Goal: Find specific page/section: Find specific page/section

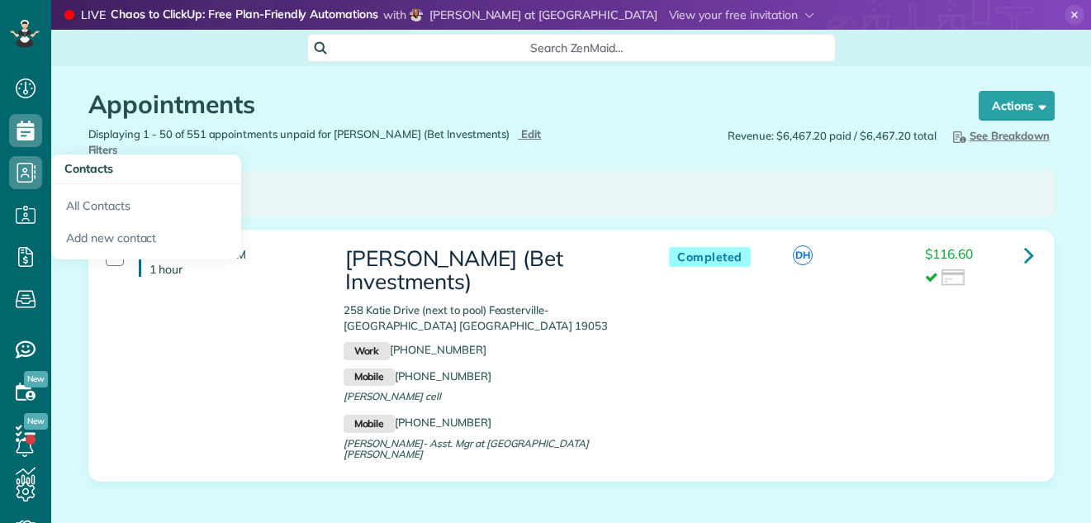
scroll to position [7, 7]
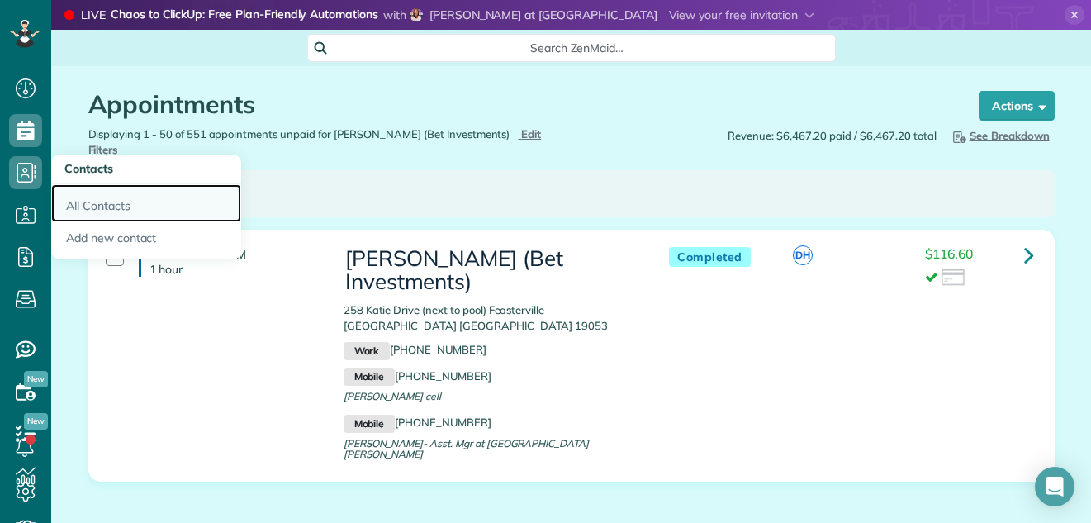
click at [111, 205] on link "All Contacts" at bounding box center [146, 203] width 190 height 38
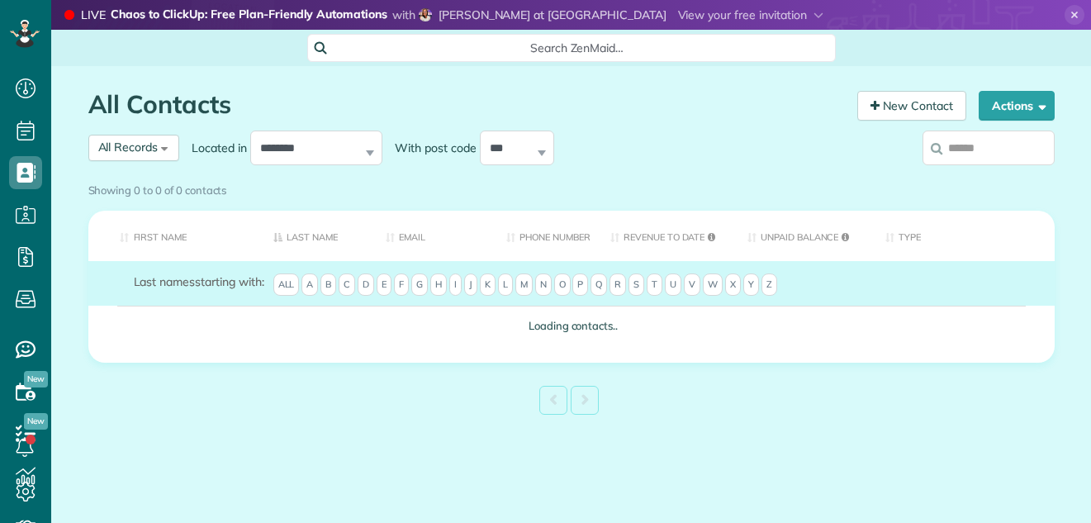
scroll to position [7, 7]
click at [965, 176] on div "Showing 0 to 0 of 0 contacts" at bounding box center [571, 190] width 991 height 29
click at [1000, 176] on div "Showing 0 to 0 of 0 contacts" at bounding box center [571, 187] width 966 height 22
click at [866, 157] on div at bounding box center [943, 151] width 223 height 50
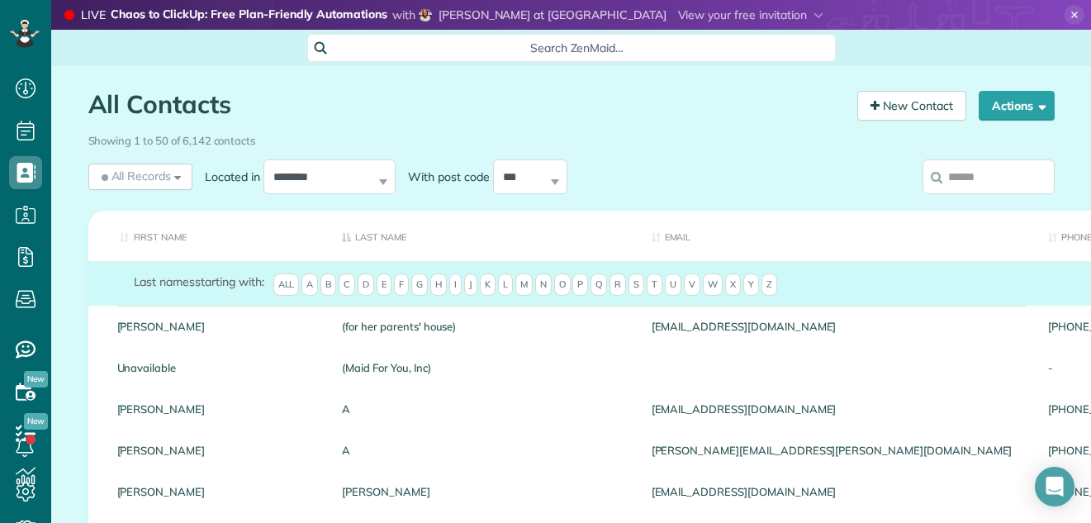
click at [948, 167] on input "search" at bounding box center [989, 176] width 132 height 35
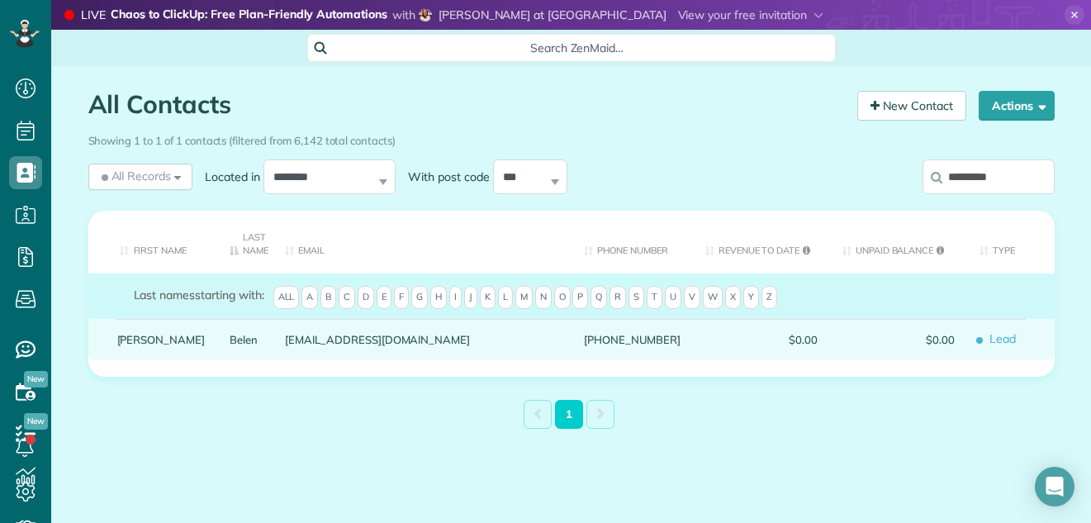
type input "*********"
click at [142, 344] on link "Georgeann" at bounding box center [161, 340] width 88 height 12
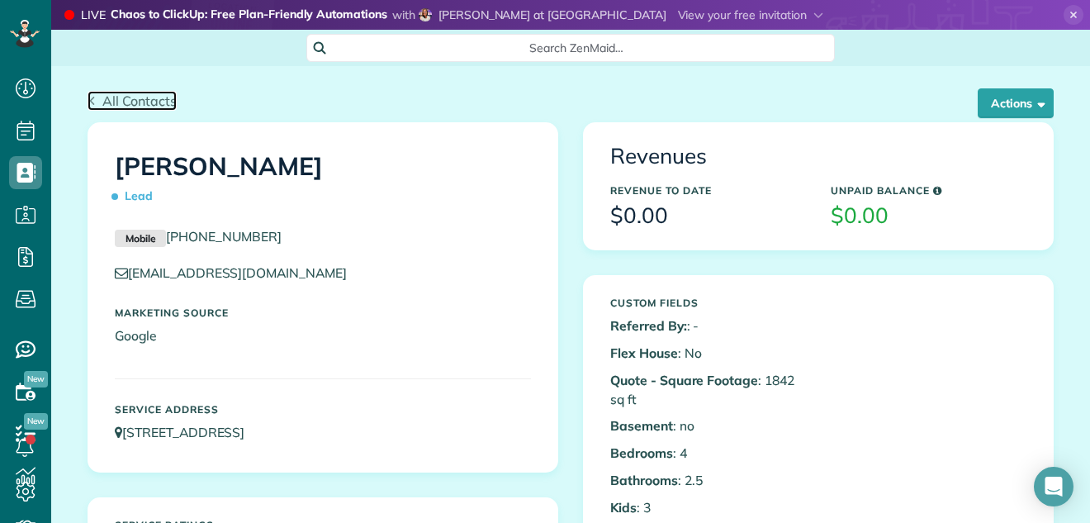
click at [115, 93] on span "All Contacts" at bounding box center [139, 101] width 74 height 17
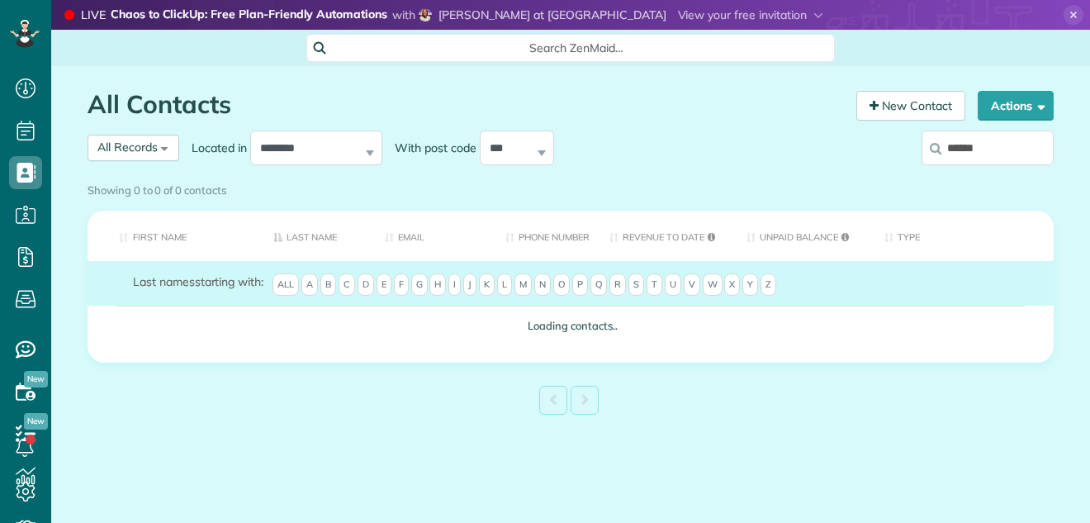
scroll to position [7, 7]
type input "********"
click at [990, 176] on div "Showing 0 to 0 of 0 contacts" at bounding box center [571, 187] width 966 height 22
click at [989, 176] on div "Showing 0 to 0 of 0 contacts" at bounding box center [571, 187] width 966 height 22
click at [986, 176] on div "Showing 0 to 0 of 0 contacts" at bounding box center [571, 187] width 966 height 22
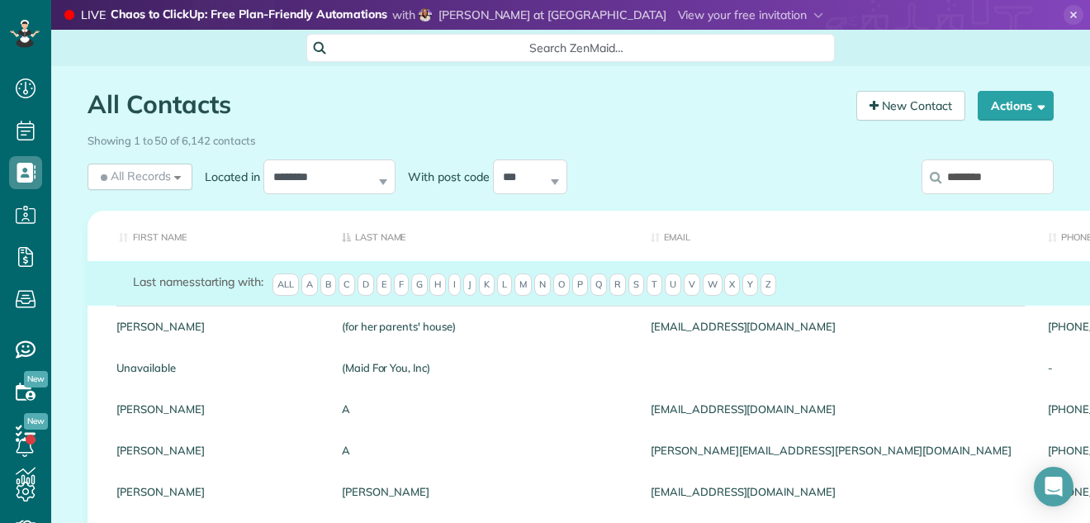
click at [990, 147] on div "Showing 1 to 50 of 6,142 contacts" at bounding box center [571, 137] width 966 height 22
click at [988, 175] on input "********" at bounding box center [988, 176] width 132 height 35
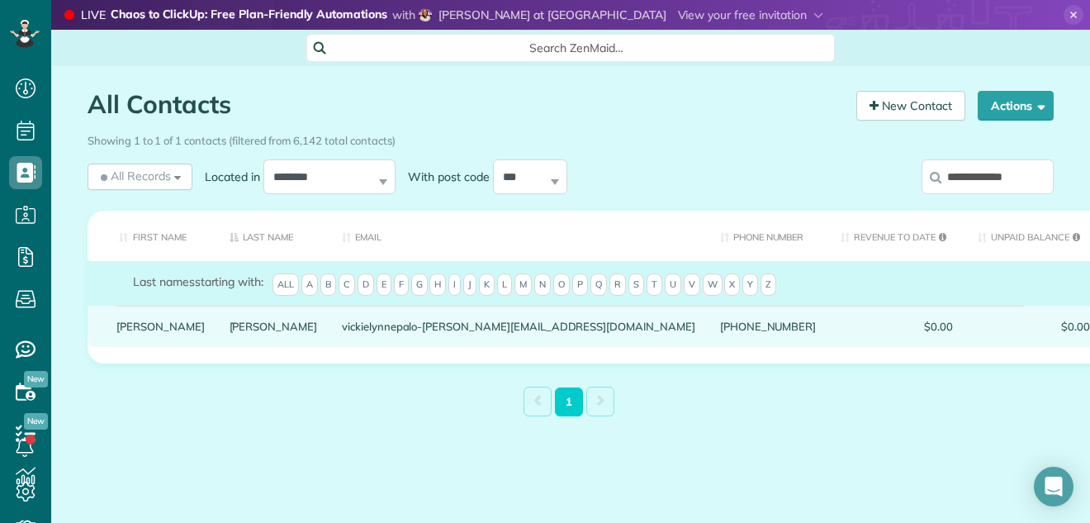
type input "**********"
click at [230, 332] on link "Sirianni" at bounding box center [274, 327] width 88 height 12
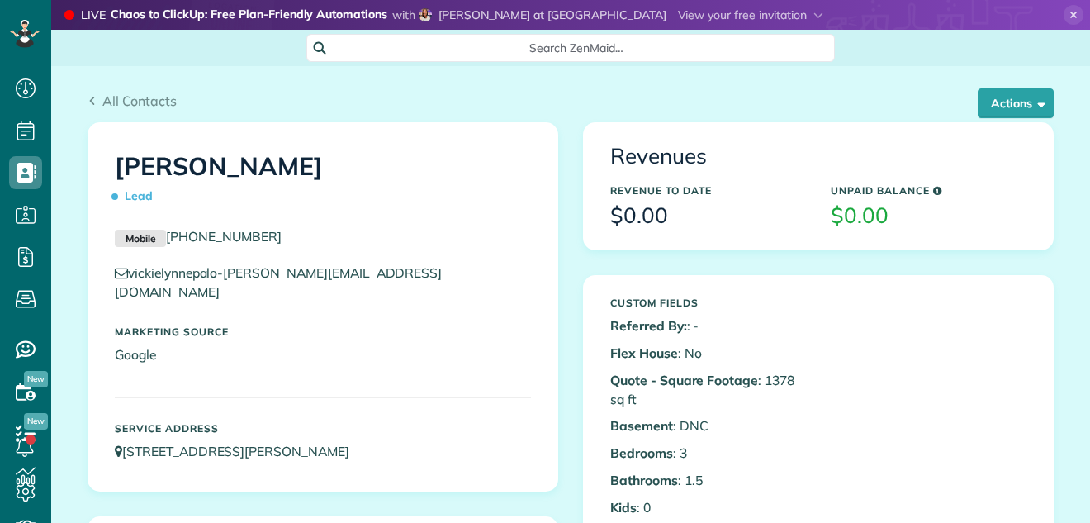
scroll to position [7, 7]
click at [1008, 97] on button "Actions" at bounding box center [1016, 103] width 76 height 30
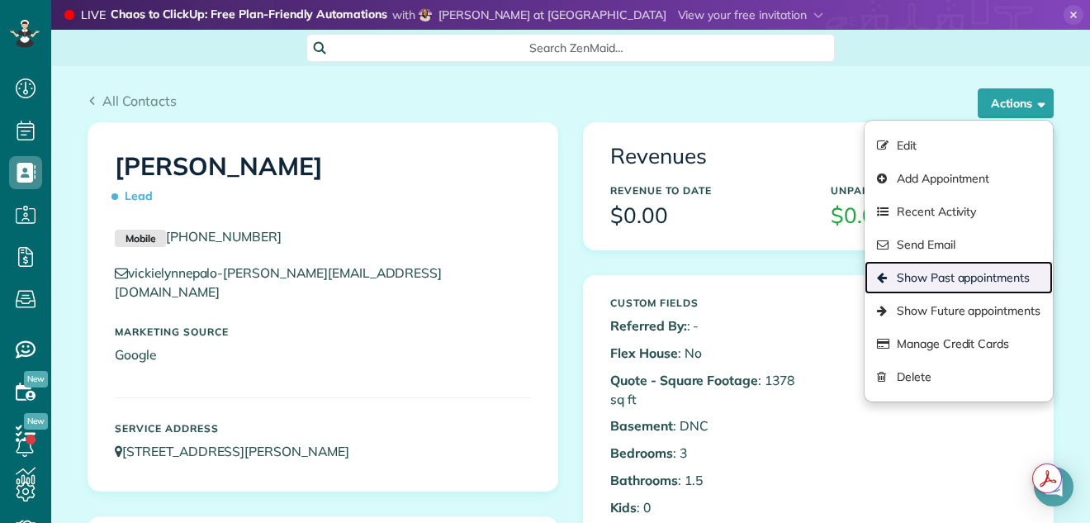
click at [964, 278] on link "Show Past appointments" at bounding box center [959, 277] width 188 height 33
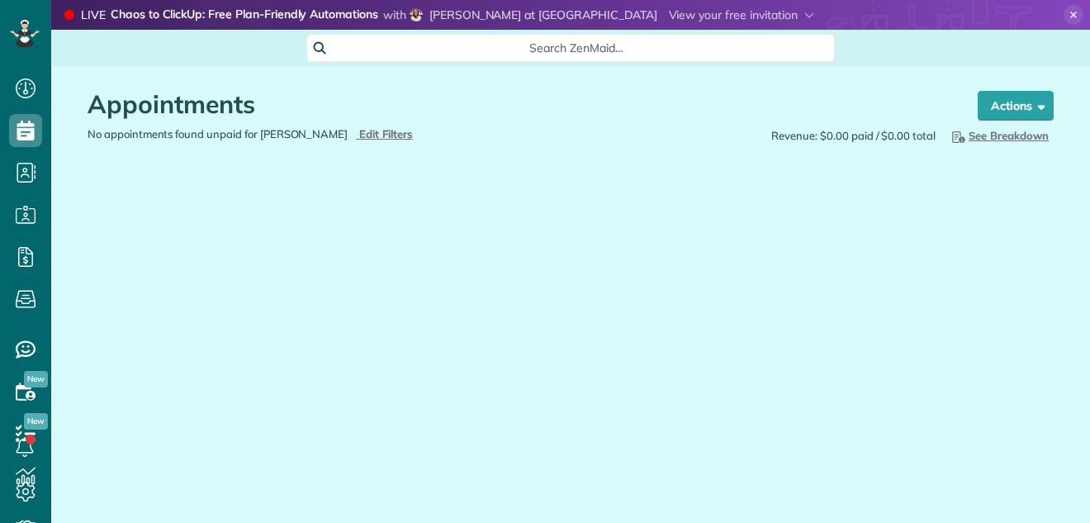
scroll to position [7, 7]
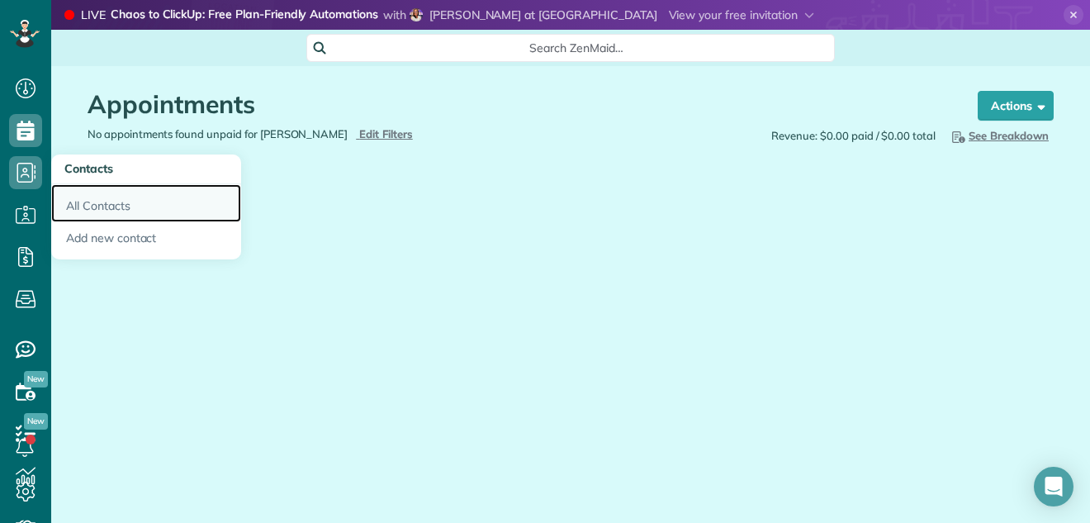
click at [94, 201] on link "All Contacts" at bounding box center [146, 203] width 190 height 38
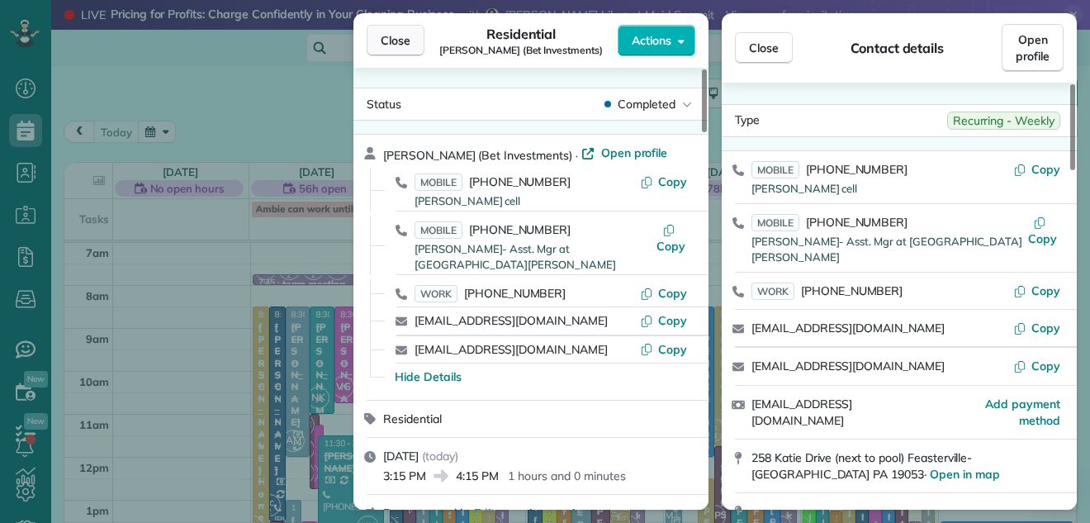
scroll to position [216, 0]
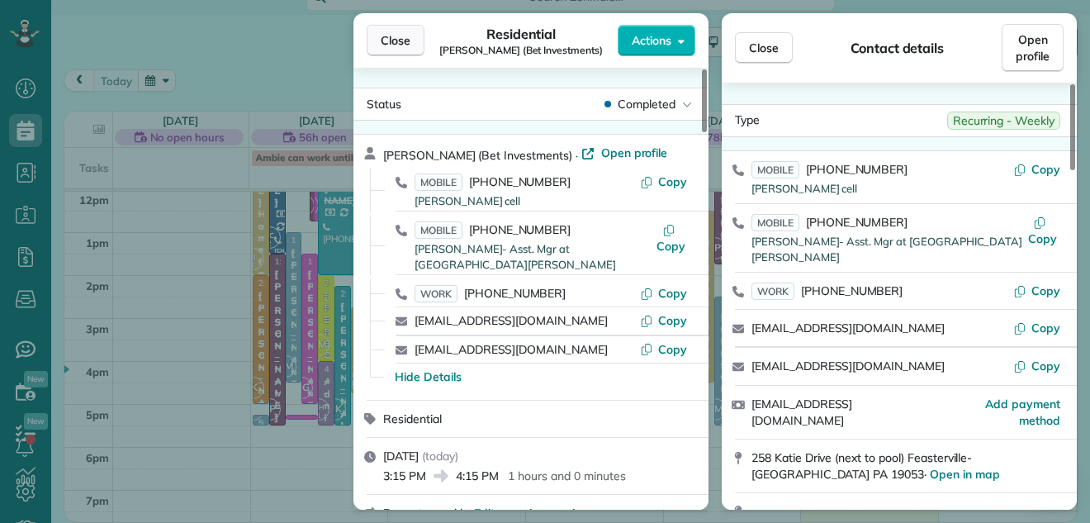
click at [392, 40] on span "Close" at bounding box center [396, 40] width 30 height 17
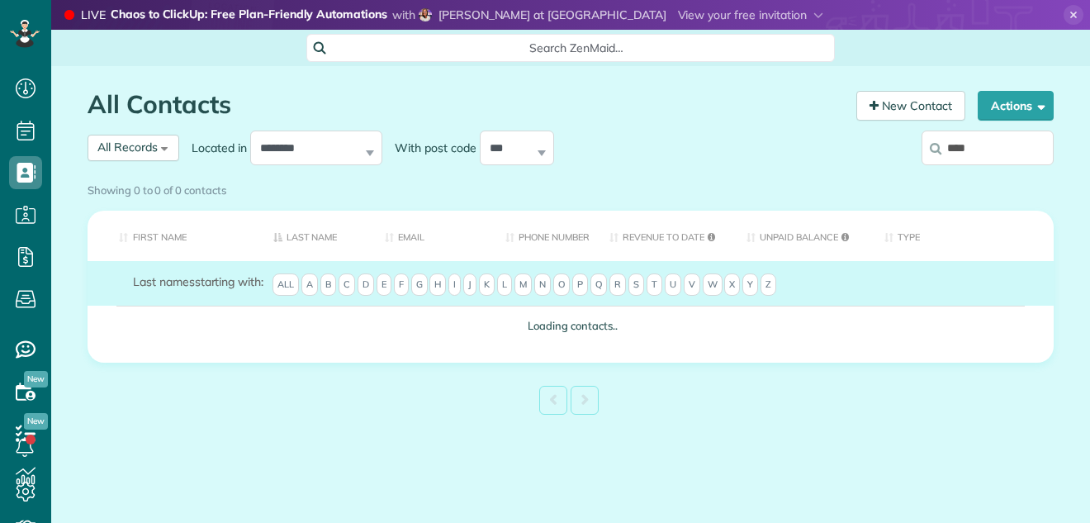
scroll to position [7, 7]
type input "******"
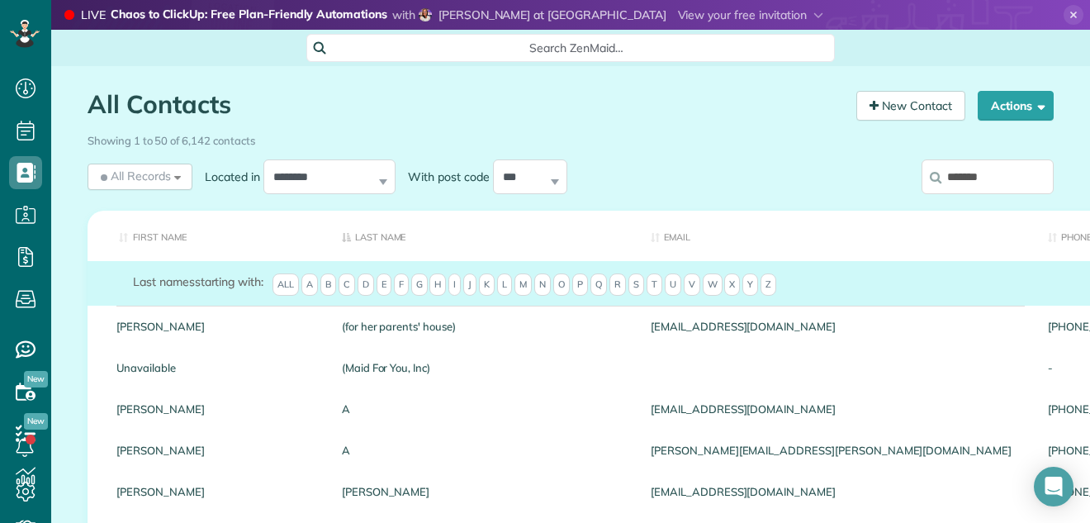
click at [1006, 172] on input "******" at bounding box center [988, 176] width 132 height 35
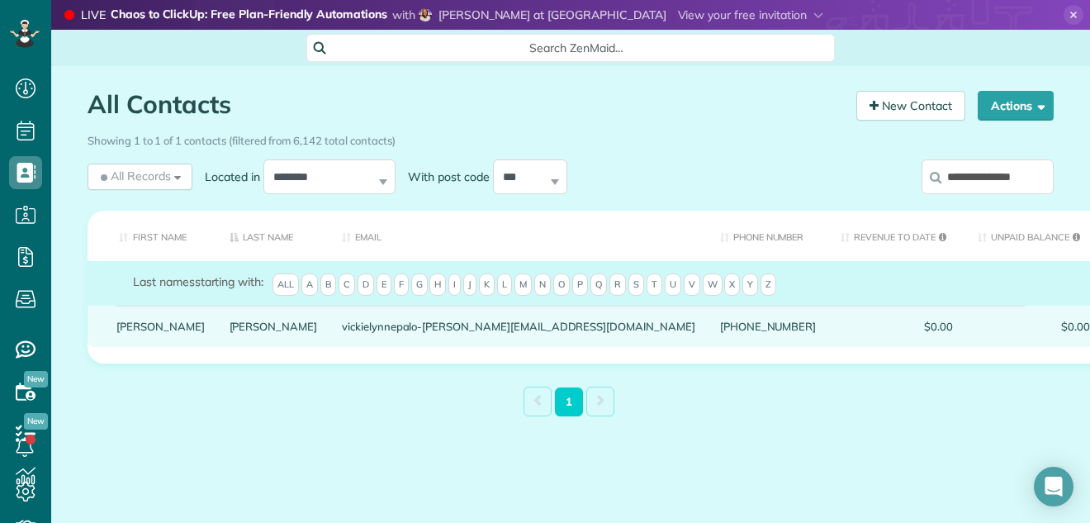
type input "**********"
click at [230, 332] on link "[PERSON_NAME]" at bounding box center [274, 327] width 88 height 12
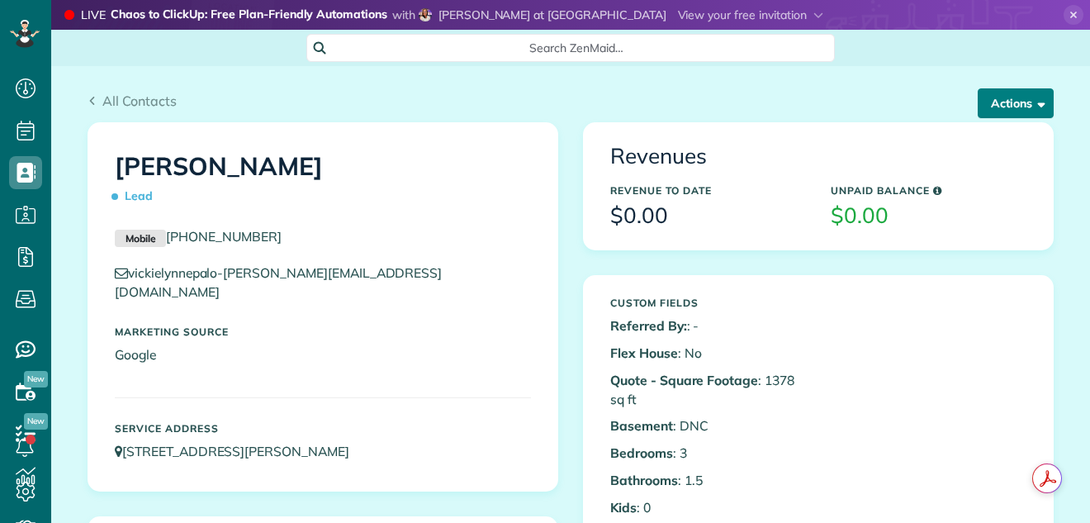
click at [996, 102] on button "Actions" at bounding box center [1016, 103] width 76 height 30
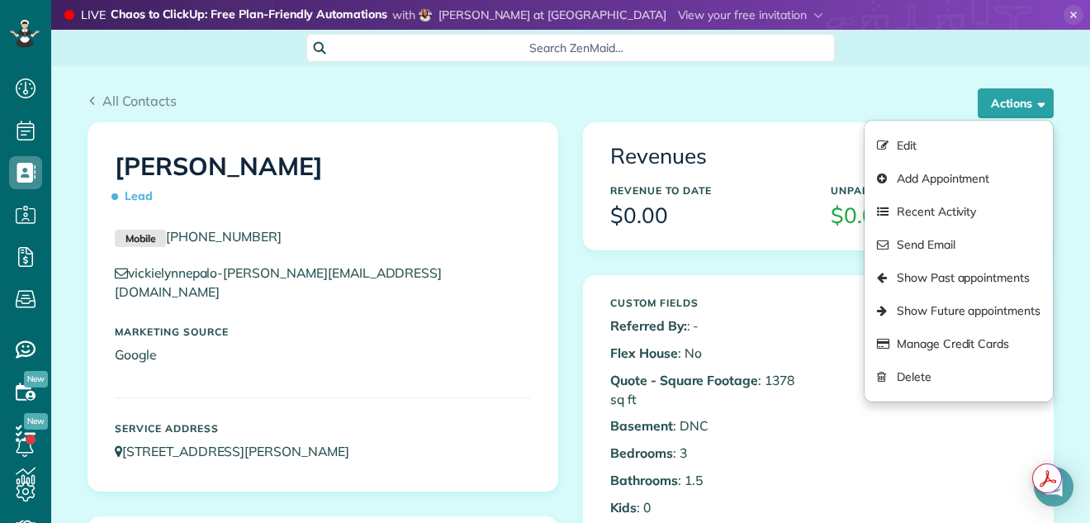
click at [902, 92] on div "All Contacts" at bounding box center [571, 101] width 966 height 20
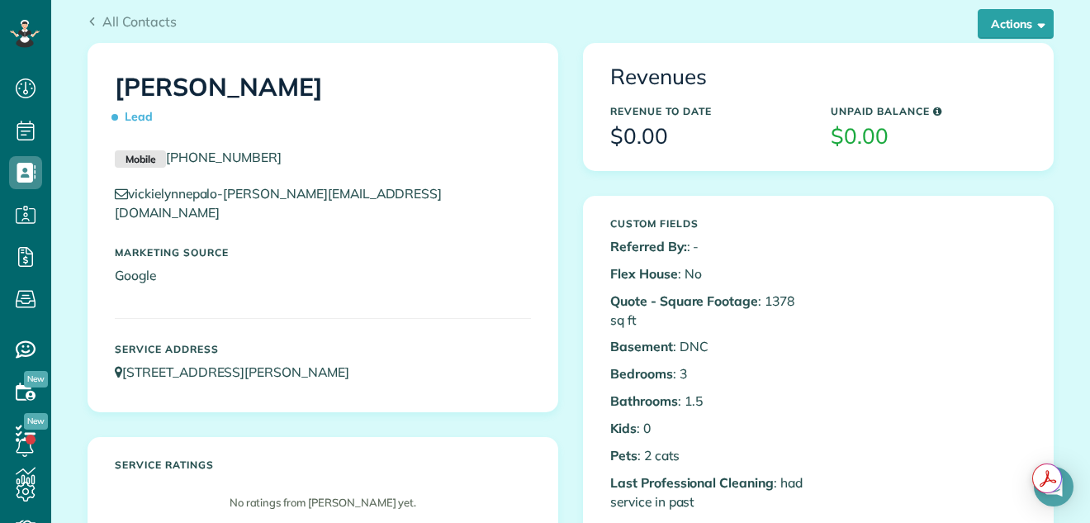
scroll to position [0, 0]
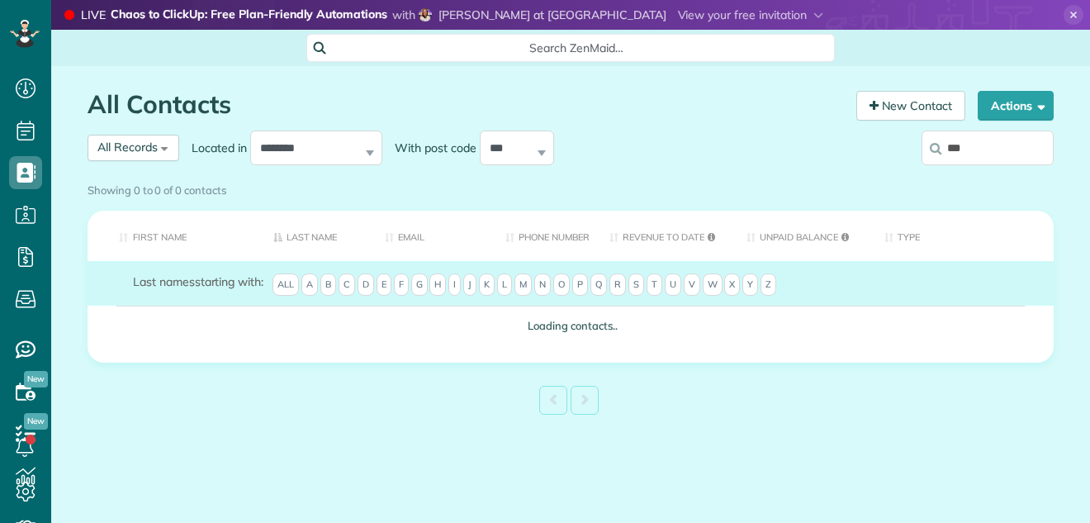
scroll to position [7, 7]
type input "*******"
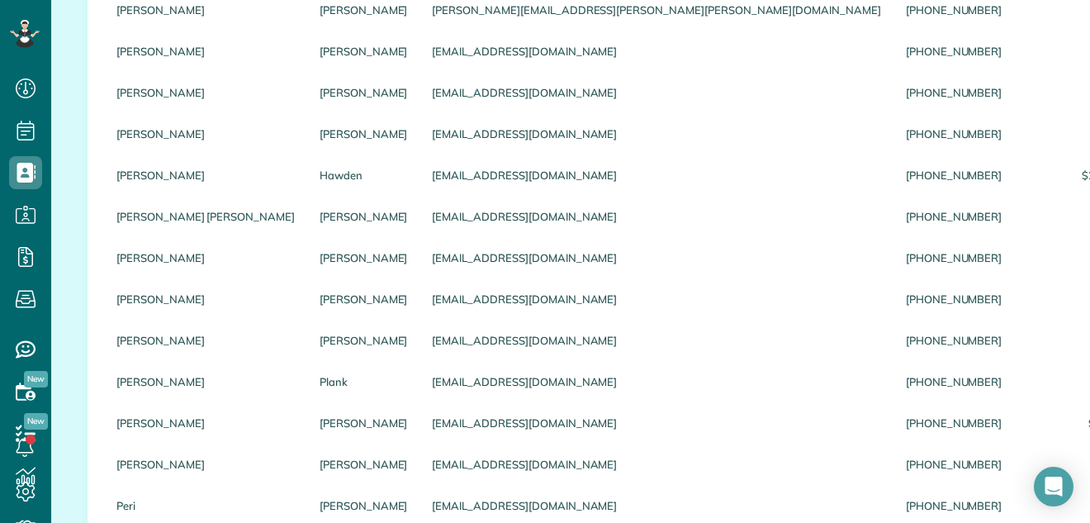
scroll to position [325, 0]
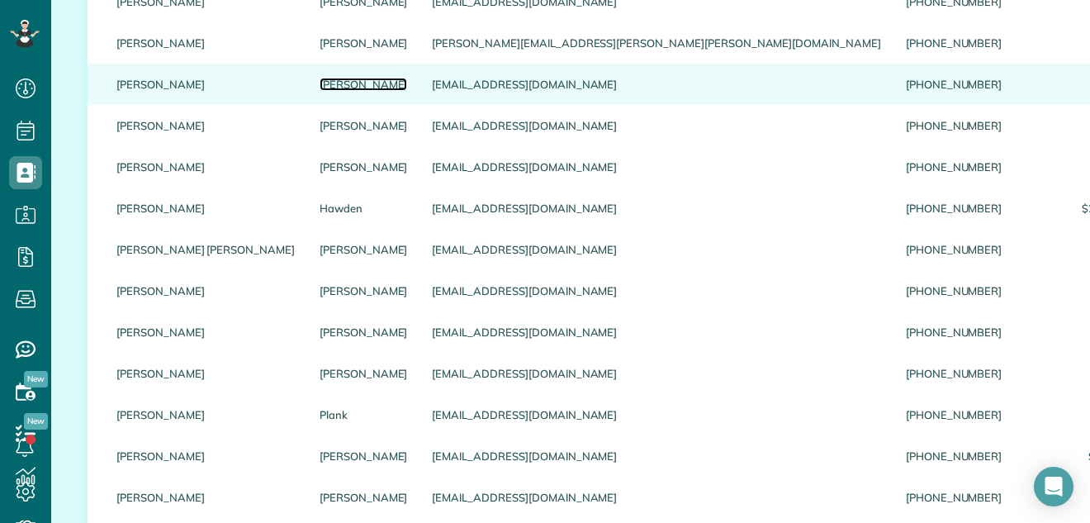
click at [320, 90] on link "[PERSON_NAME]" at bounding box center [364, 84] width 88 height 12
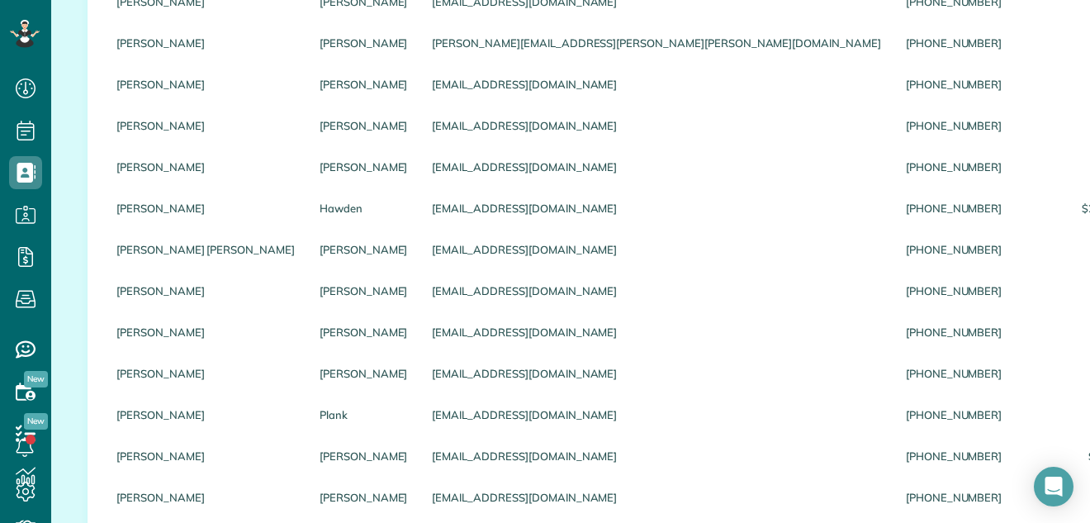
scroll to position [242, 0]
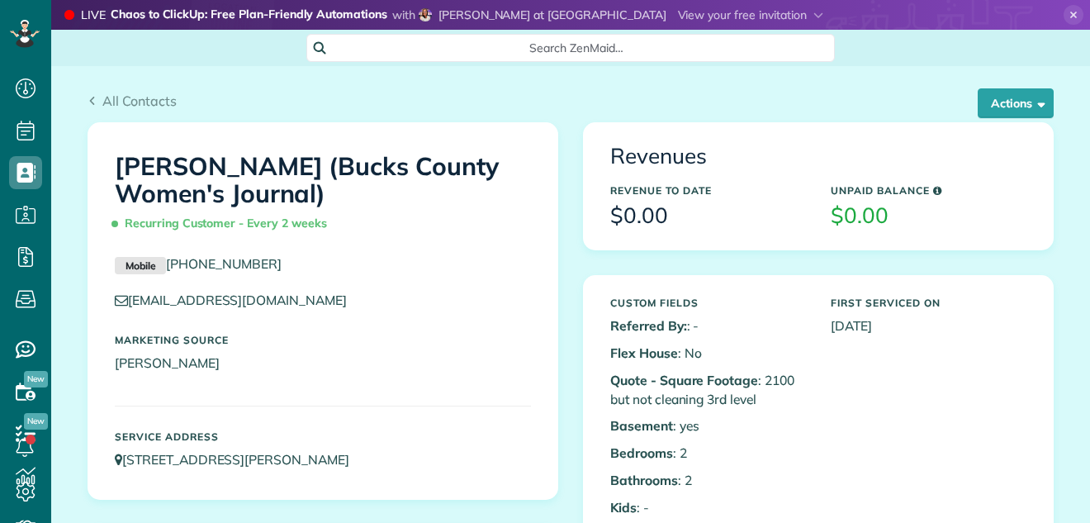
scroll to position [7, 7]
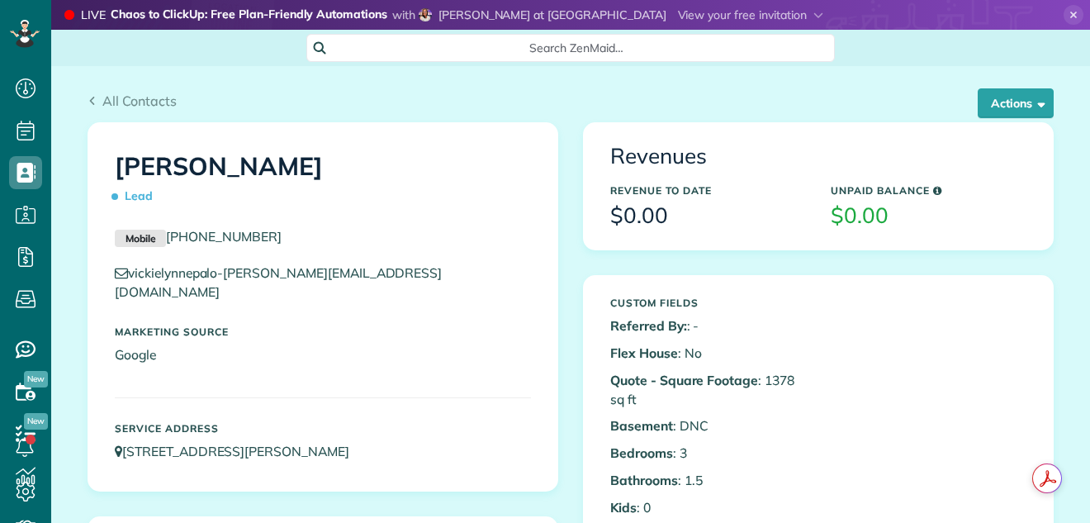
scroll to position [7, 7]
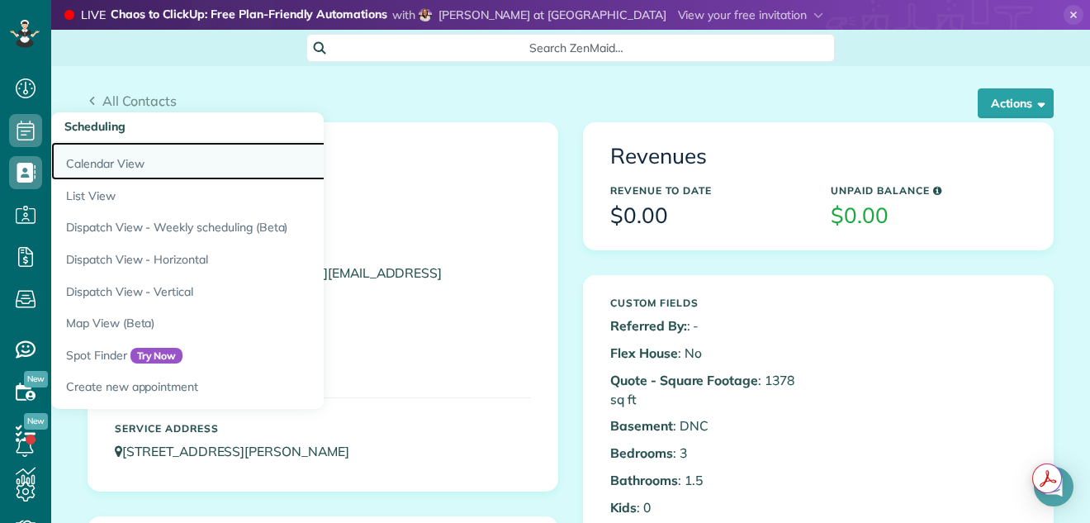
click at [78, 158] on link "Calendar View" at bounding box center [257, 161] width 413 height 38
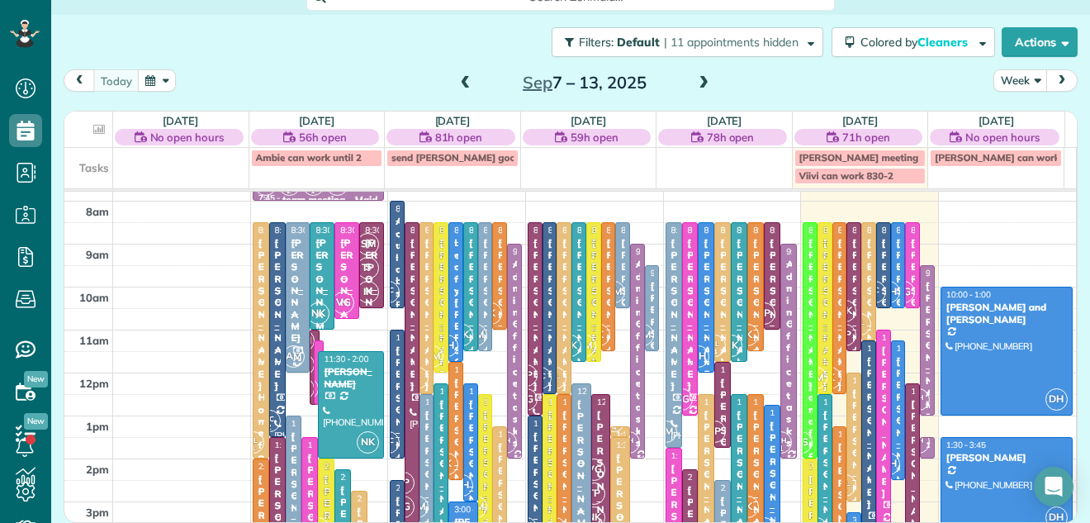
scroll to position [43, 0]
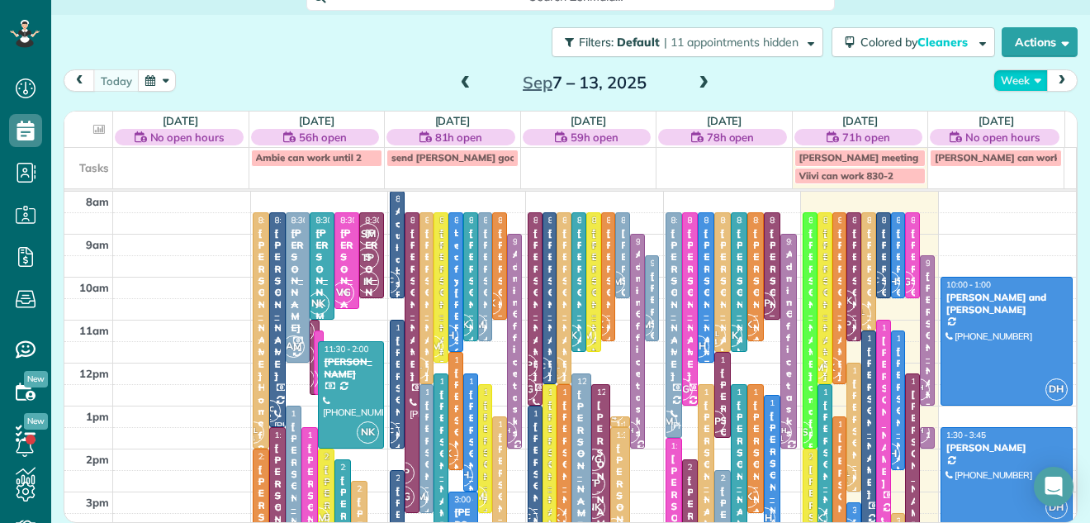
click at [1004, 77] on button "Week" at bounding box center [1021, 80] width 55 height 22
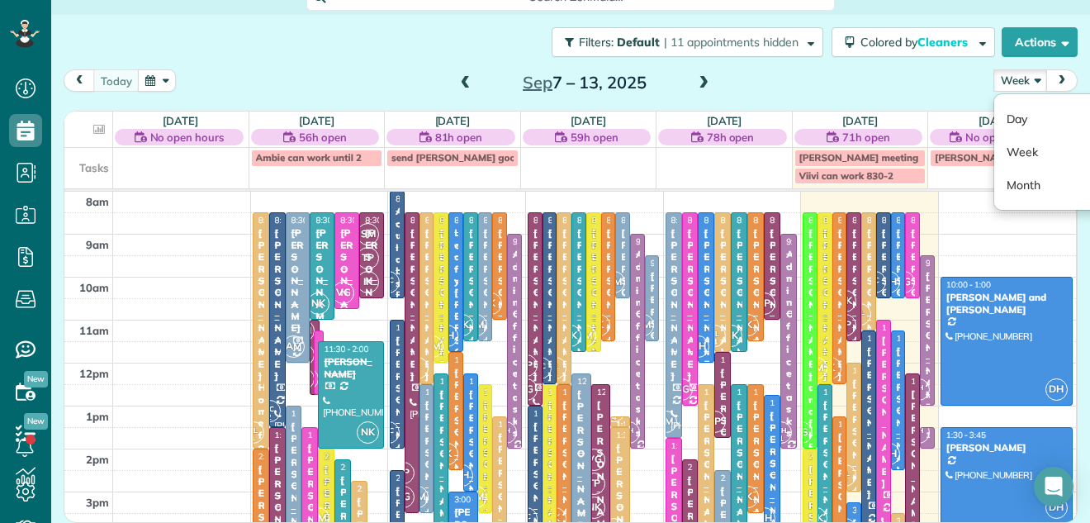
click at [757, 82] on div "today Week Day Week Month Sep 7 – 13, 2025" at bounding box center [571, 84] width 1014 height 31
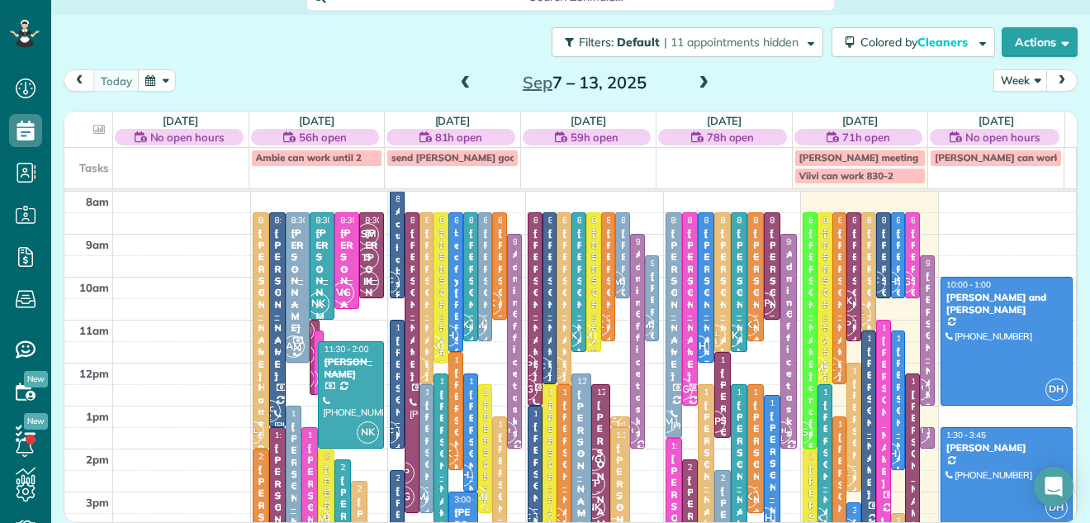
click at [757, 82] on div "today Week Day Week Month Sep 7 – 13, 2025" at bounding box center [571, 84] width 1014 height 31
click at [700, 83] on span at bounding box center [704, 83] width 18 height 15
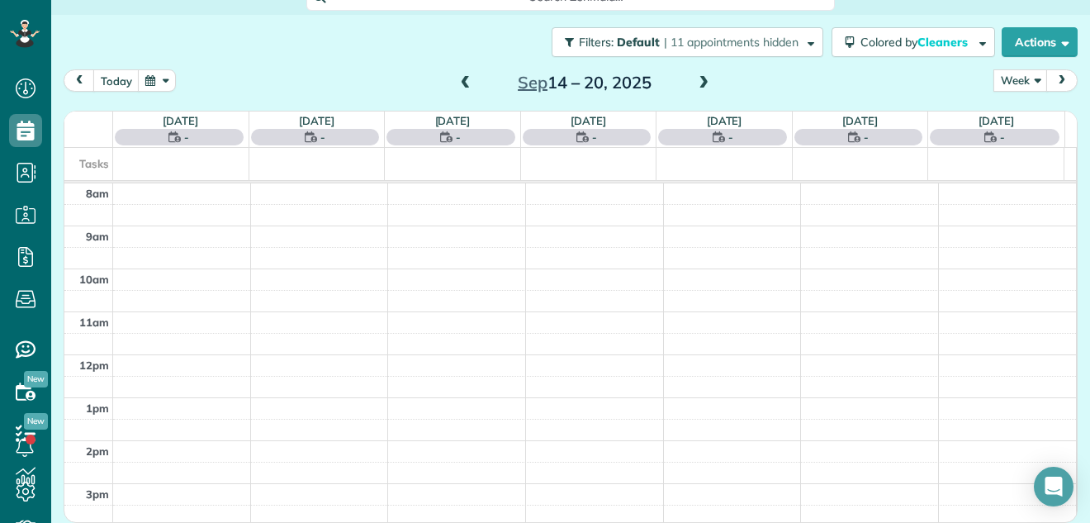
scroll to position [0, 0]
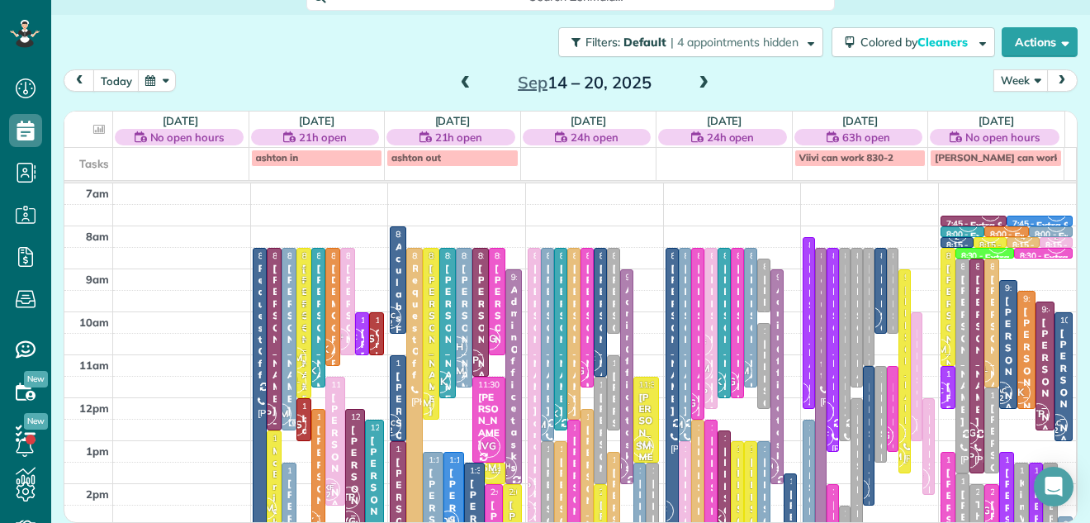
click at [1004, 75] on button "Week" at bounding box center [1021, 80] width 55 height 22
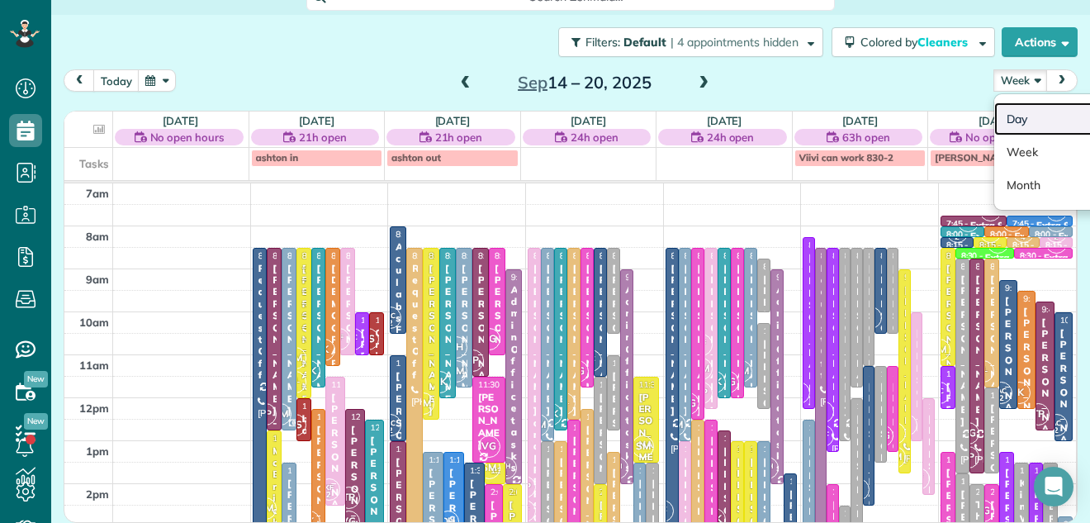
click at [1004, 112] on link "Day" at bounding box center [1060, 118] width 131 height 33
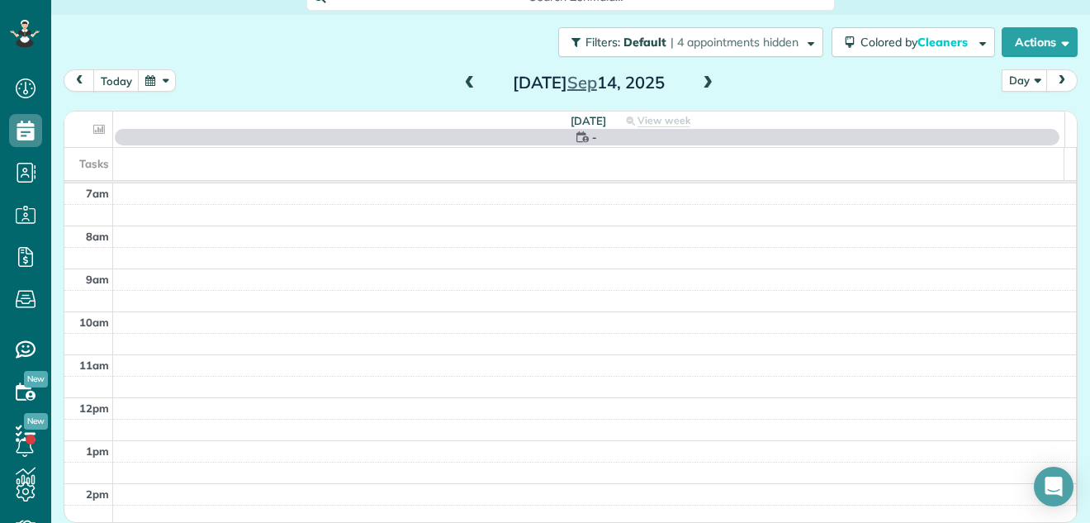
click at [703, 83] on span at bounding box center [708, 83] width 18 height 15
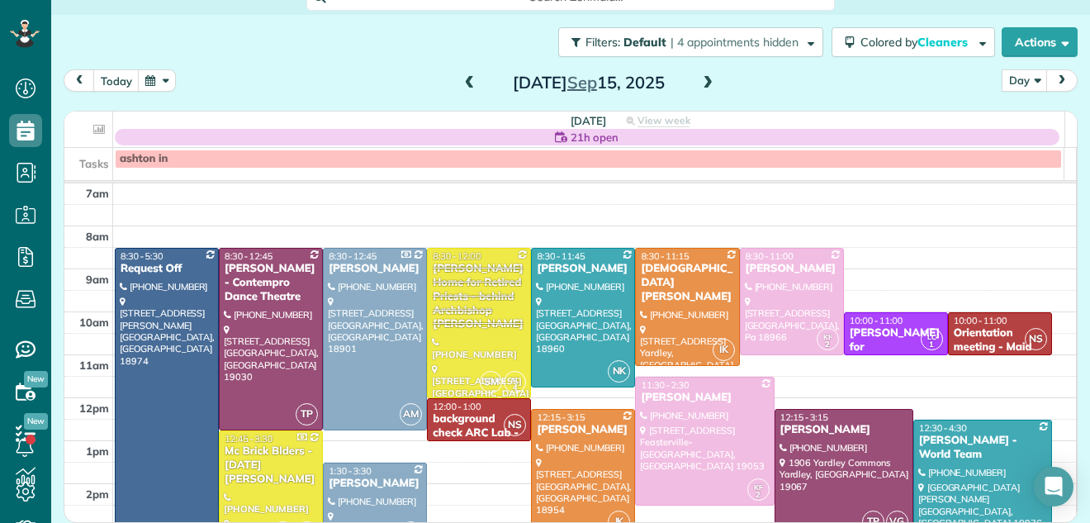
click at [703, 83] on span at bounding box center [708, 83] width 18 height 15
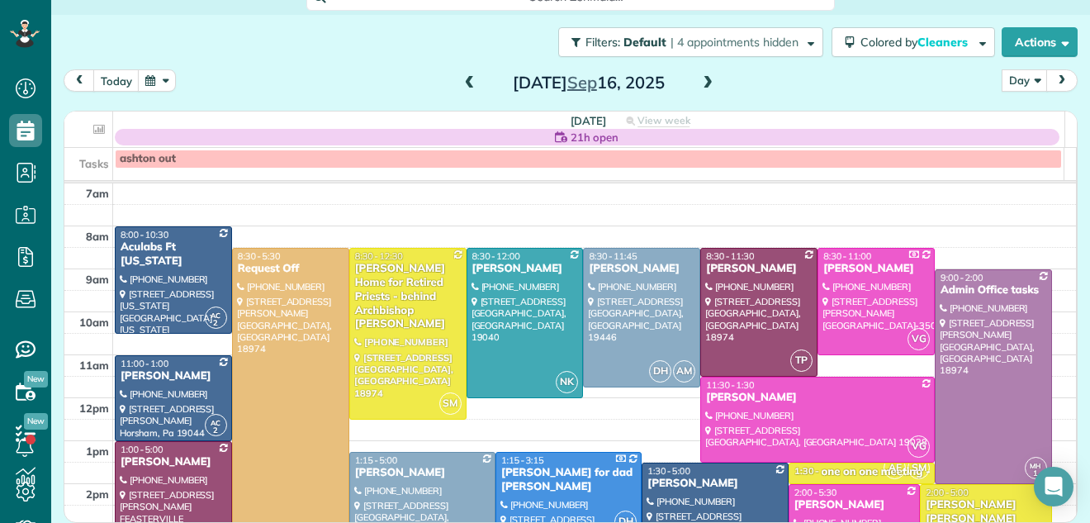
click at [461, 83] on span at bounding box center [470, 83] width 18 height 15
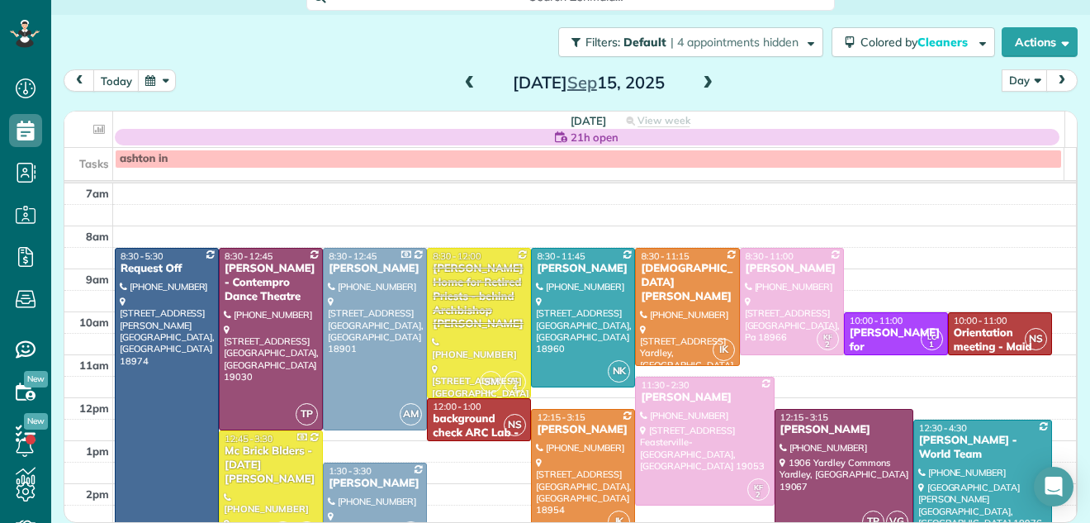
click at [461, 82] on span at bounding box center [470, 83] width 18 height 15
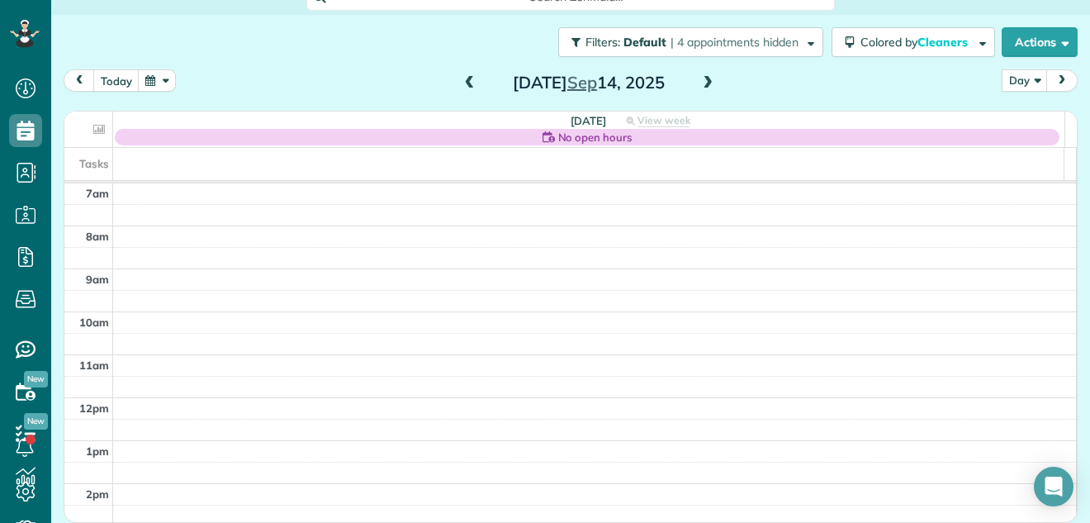
click at [461, 82] on span at bounding box center [470, 83] width 18 height 15
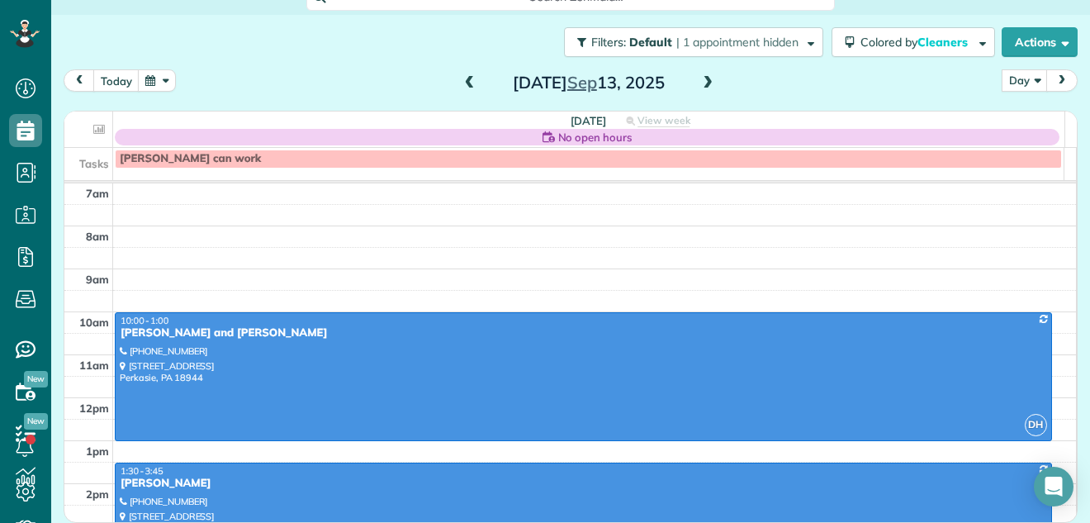
click at [704, 78] on span at bounding box center [708, 83] width 18 height 15
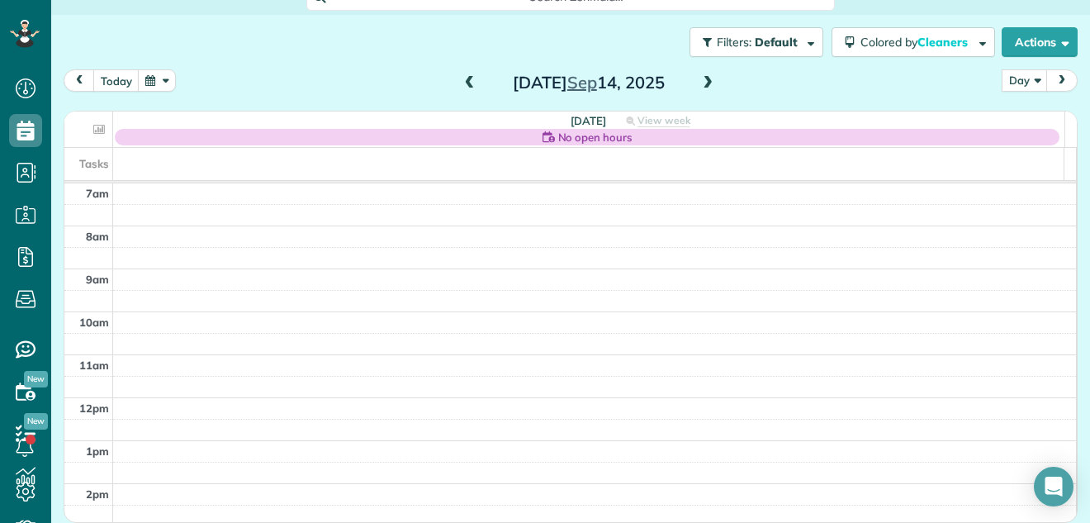
click at [704, 78] on span at bounding box center [708, 83] width 18 height 15
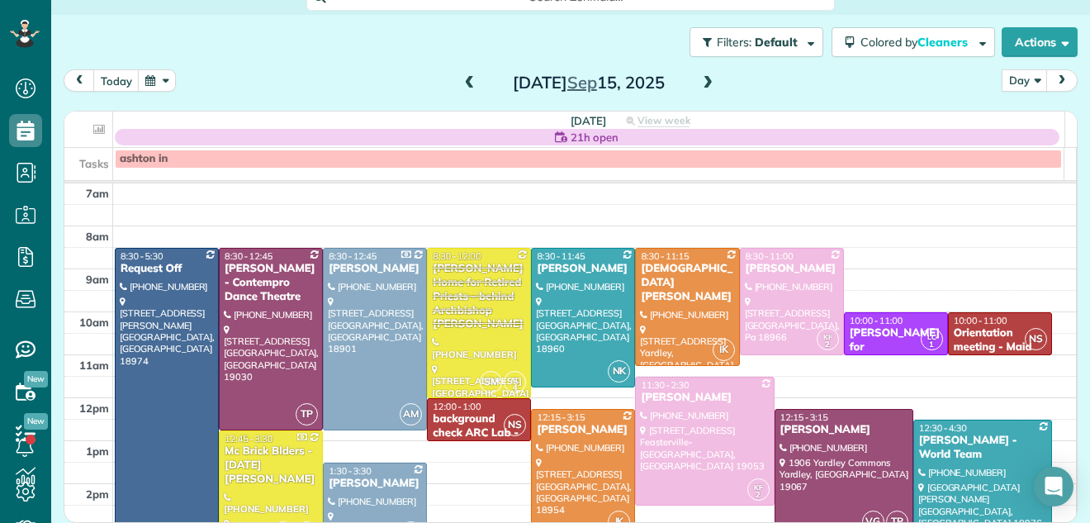
click at [704, 78] on span at bounding box center [708, 83] width 18 height 15
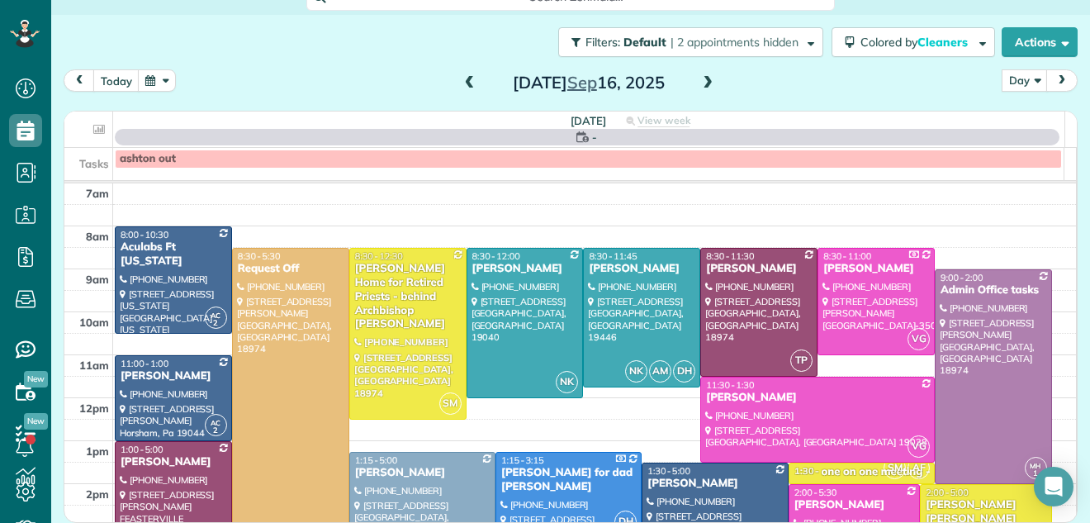
click at [704, 78] on span at bounding box center [708, 83] width 18 height 15
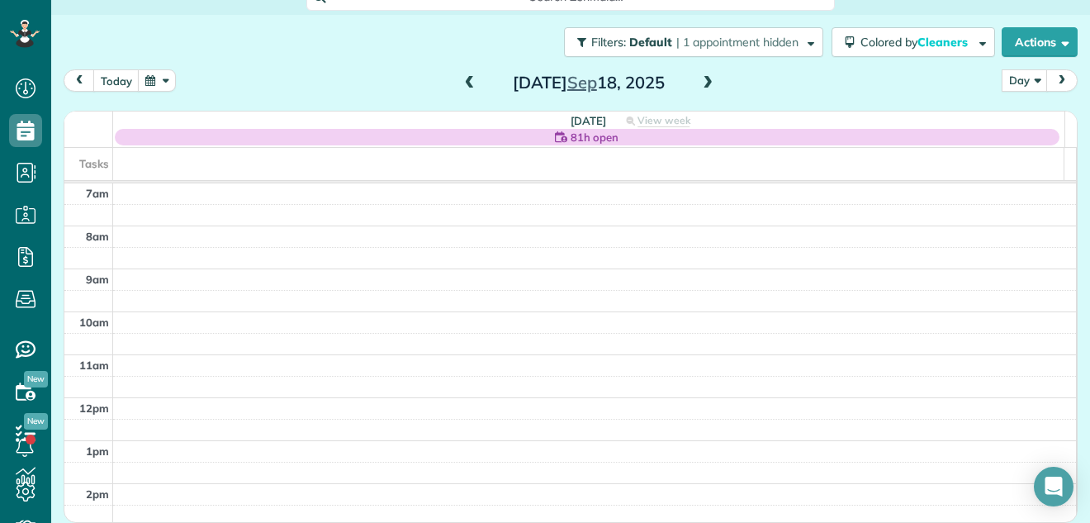
click at [704, 78] on span at bounding box center [708, 83] width 18 height 15
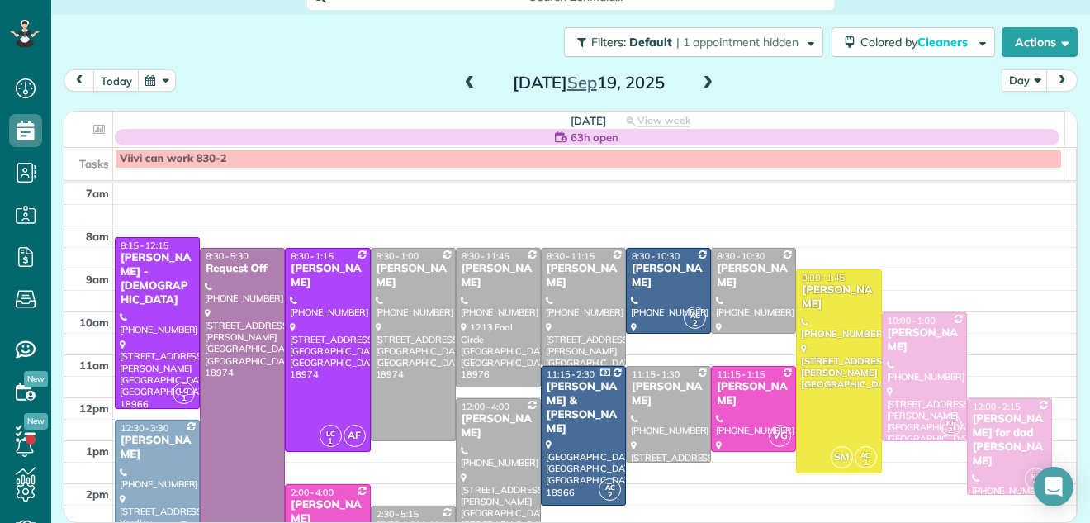
click at [704, 78] on span at bounding box center [708, 83] width 18 height 15
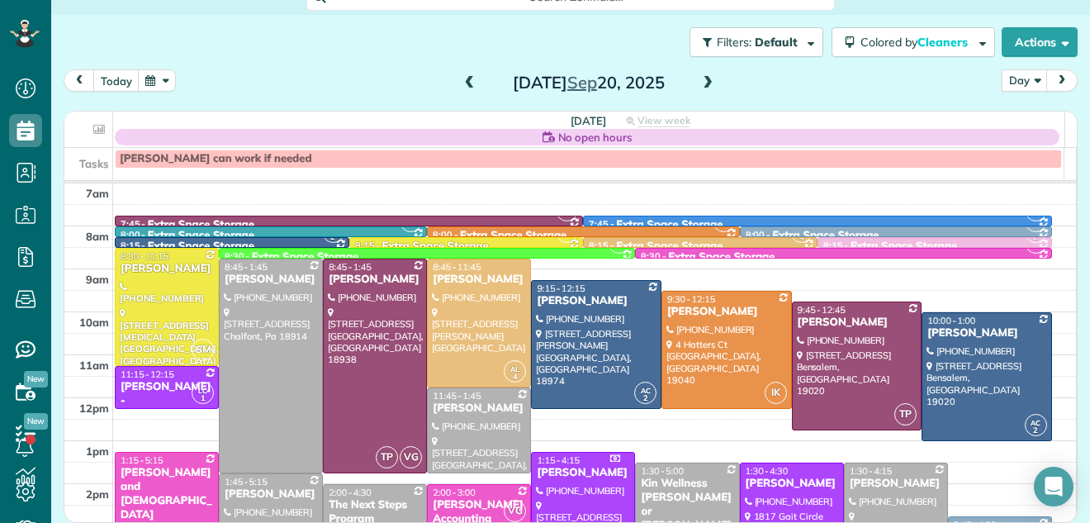
click at [704, 78] on span at bounding box center [708, 83] width 18 height 15
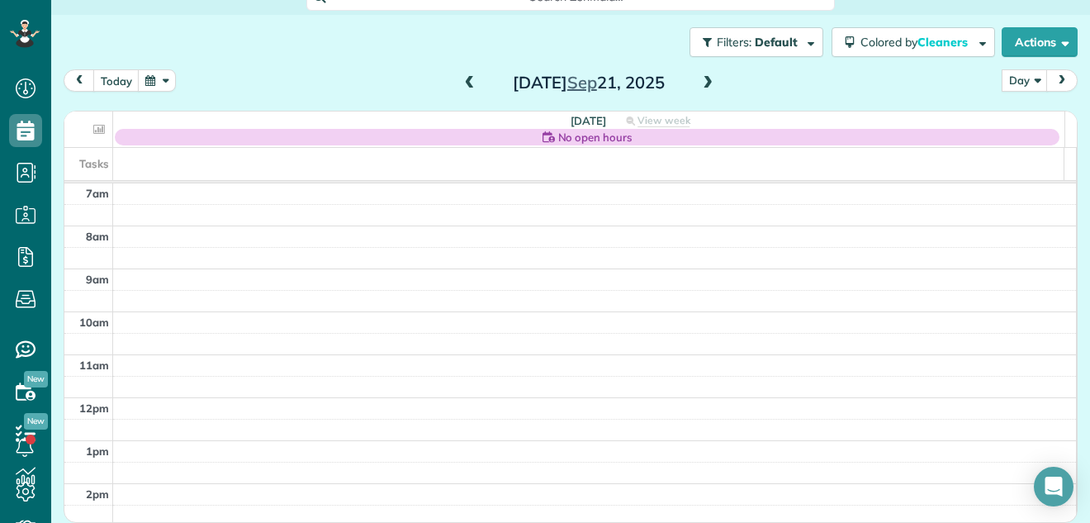
click at [704, 78] on span at bounding box center [708, 83] width 18 height 15
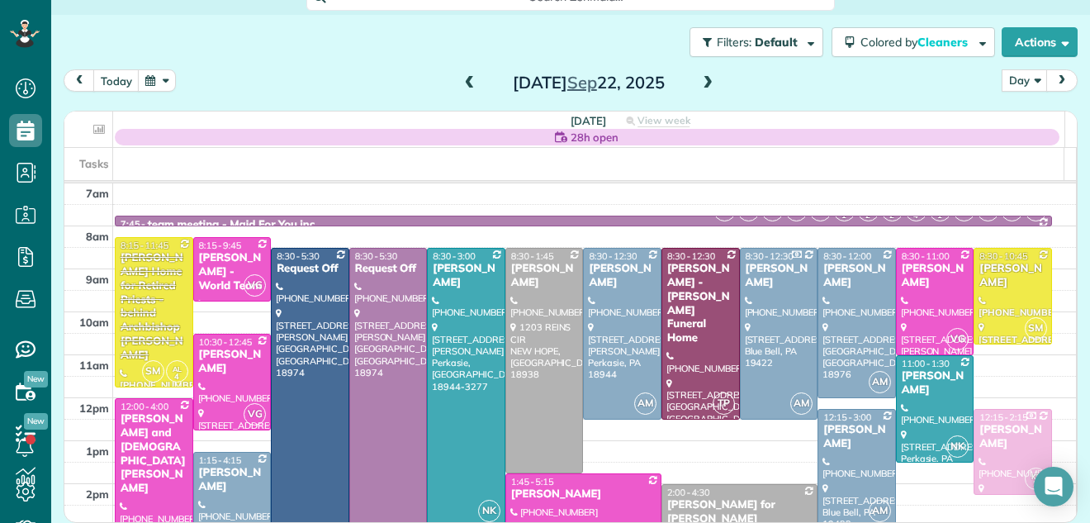
click at [173, 159] on div "Tasks" at bounding box center [564, 164] width 1000 height 32
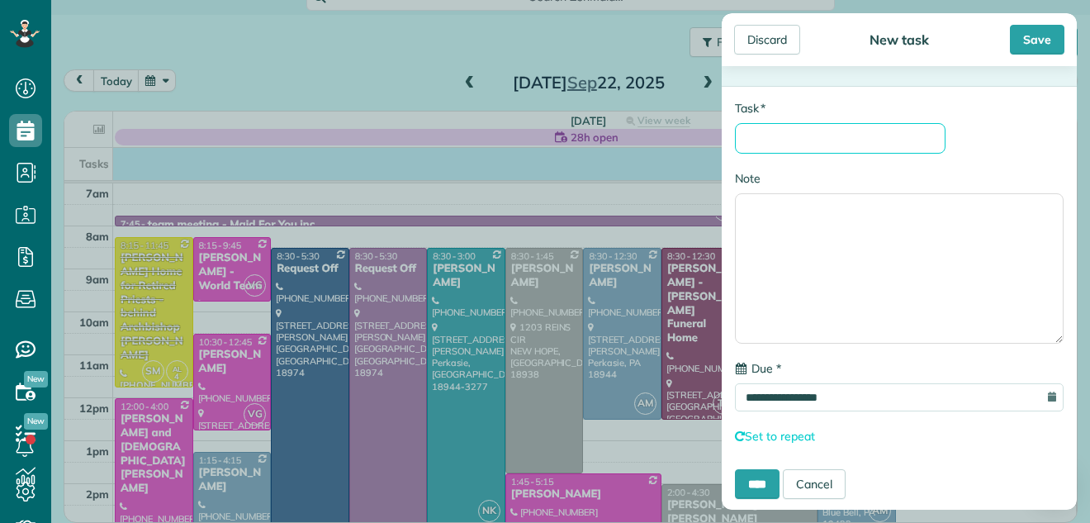
click at [767, 124] on input "* Task" at bounding box center [840, 138] width 211 height 31
type input "**********"
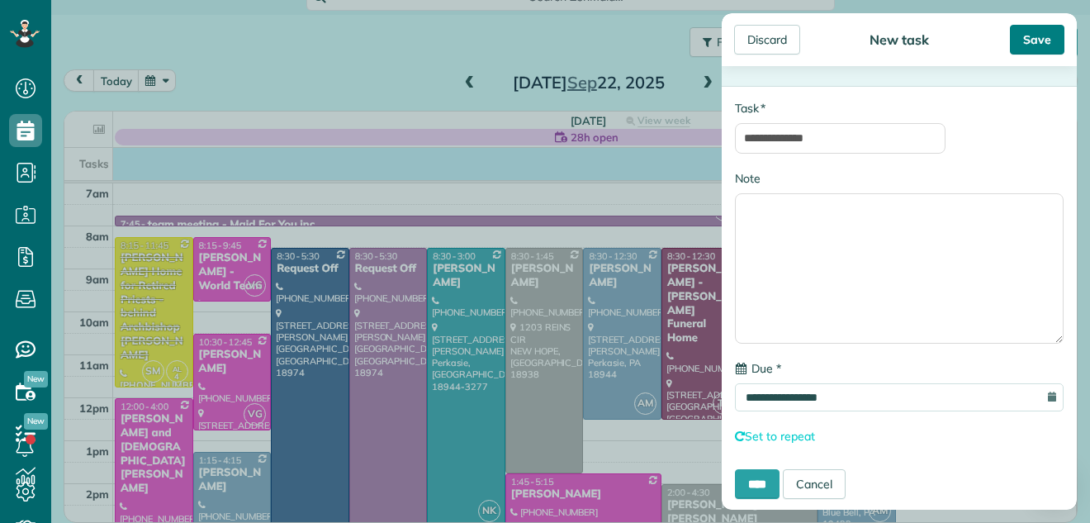
click at [1038, 33] on div "Save" at bounding box center [1037, 40] width 55 height 30
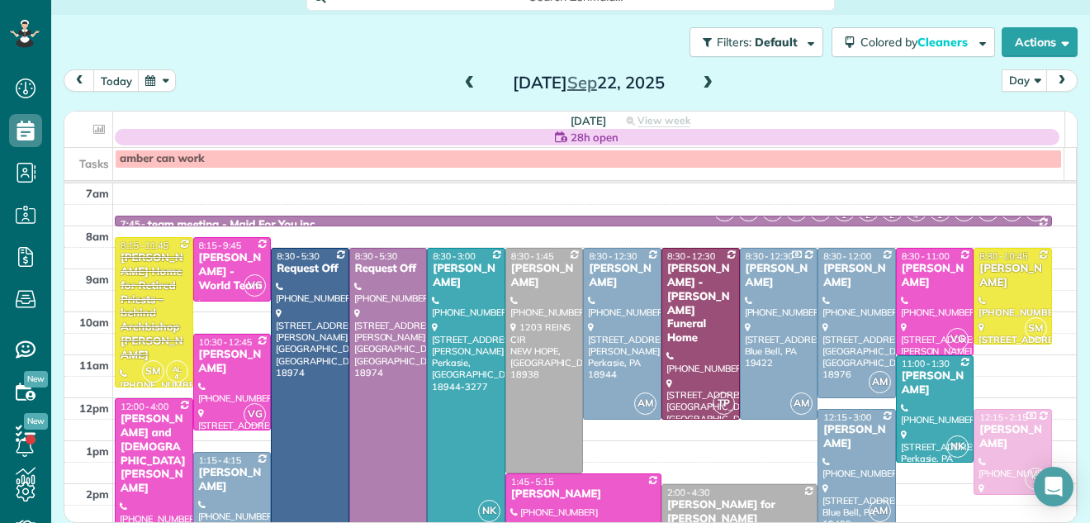
click at [310, 284] on div at bounding box center [310, 441] width 77 height 385
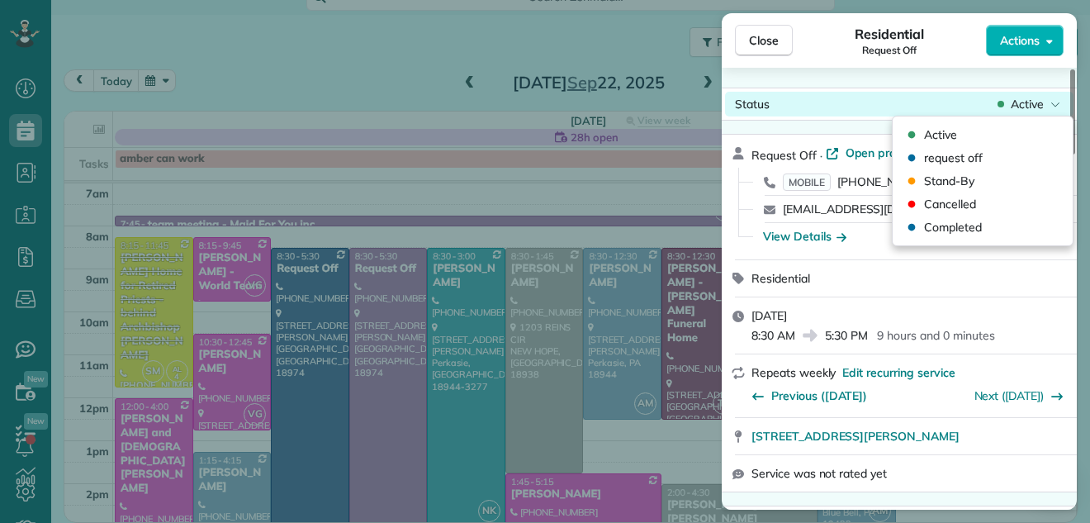
click at [1029, 104] on span "Active" at bounding box center [1027, 104] width 33 height 17
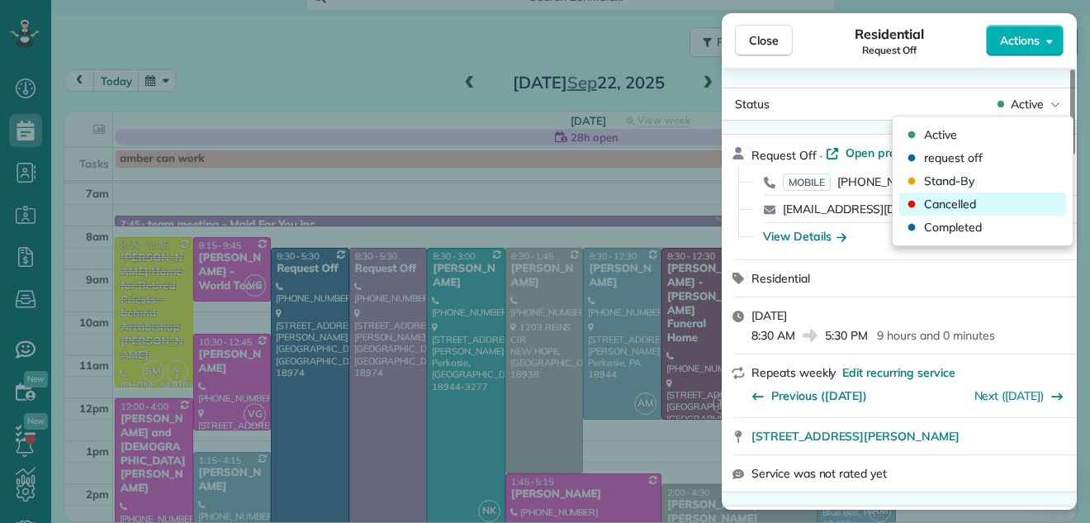
click at [1000, 193] on div "Cancelled" at bounding box center [983, 203] width 167 height 23
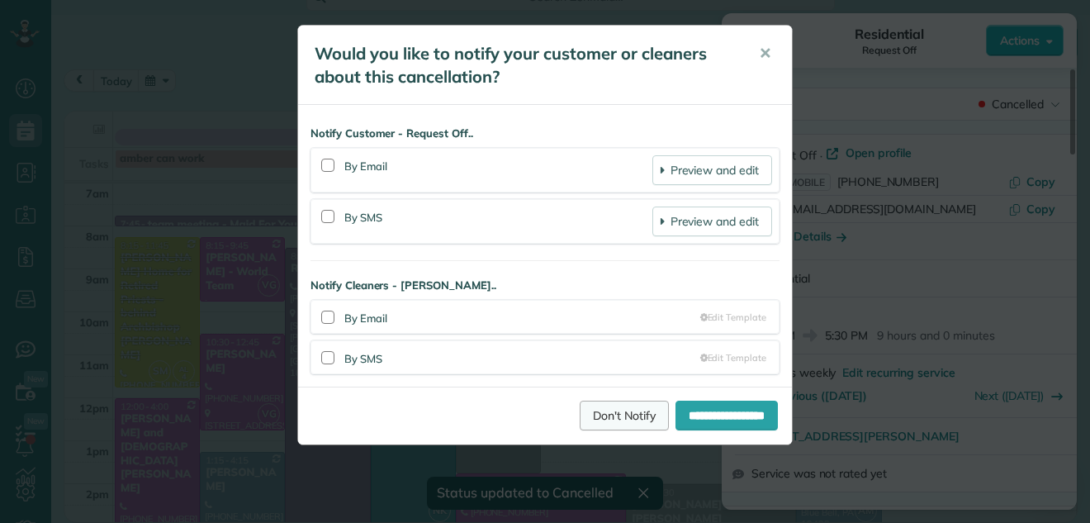
click at [609, 406] on link "Don't Notify" at bounding box center [624, 416] width 89 height 30
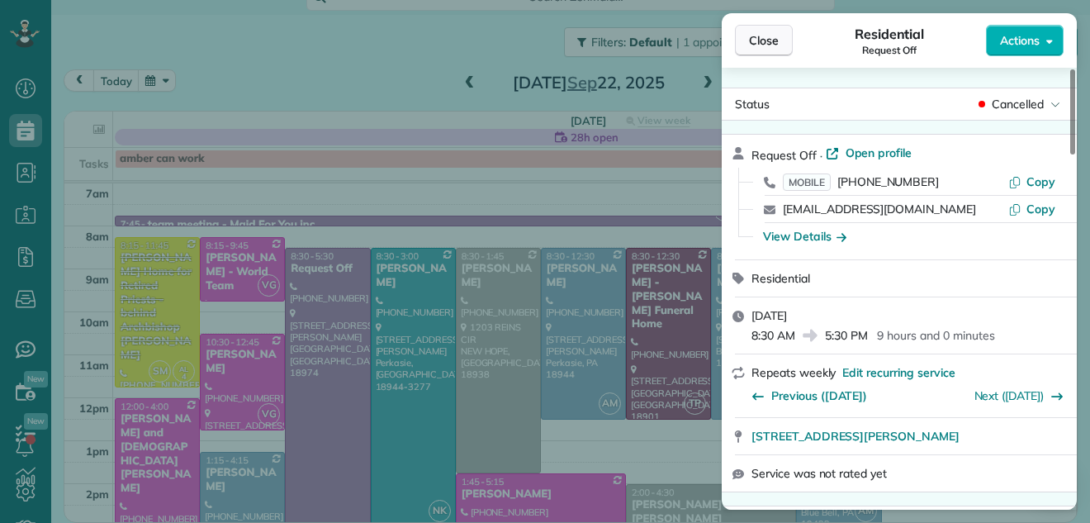
click at [758, 27] on button "Close" at bounding box center [764, 40] width 58 height 31
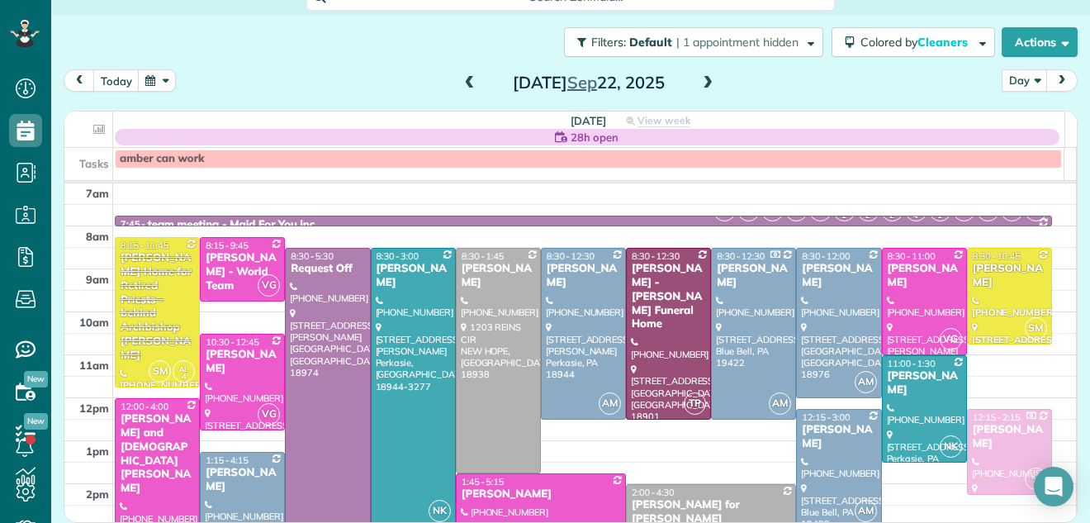
click at [340, 359] on div at bounding box center [327, 441] width 83 height 385
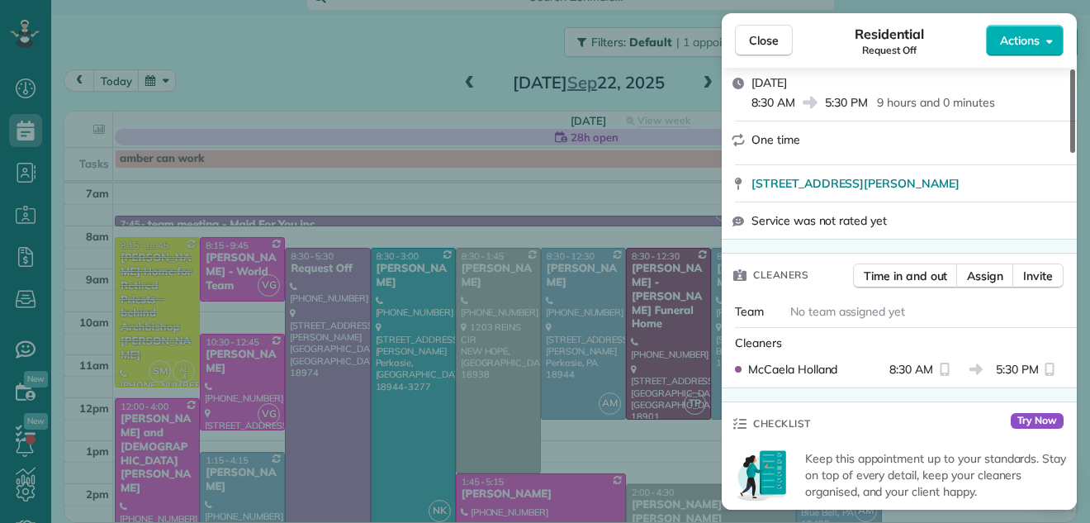
drag, startPoint x: 1071, startPoint y: 121, endPoint x: 1065, endPoint y: 176, distance: 55.7
click at [1071, 153] on div at bounding box center [1073, 110] width 5 height 83
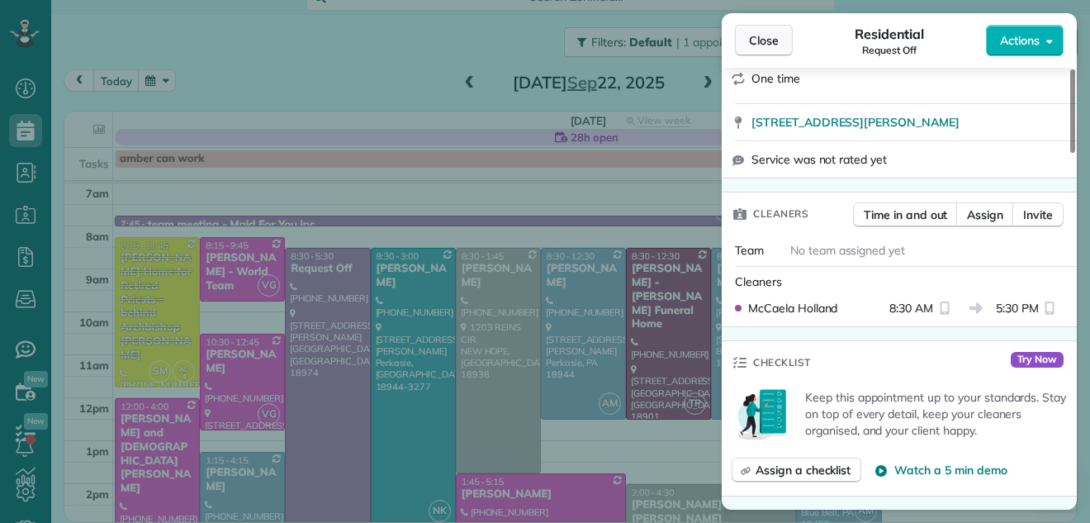
click at [763, 36] on span "Close" at bounding box center [764, 40] width 30 height 17
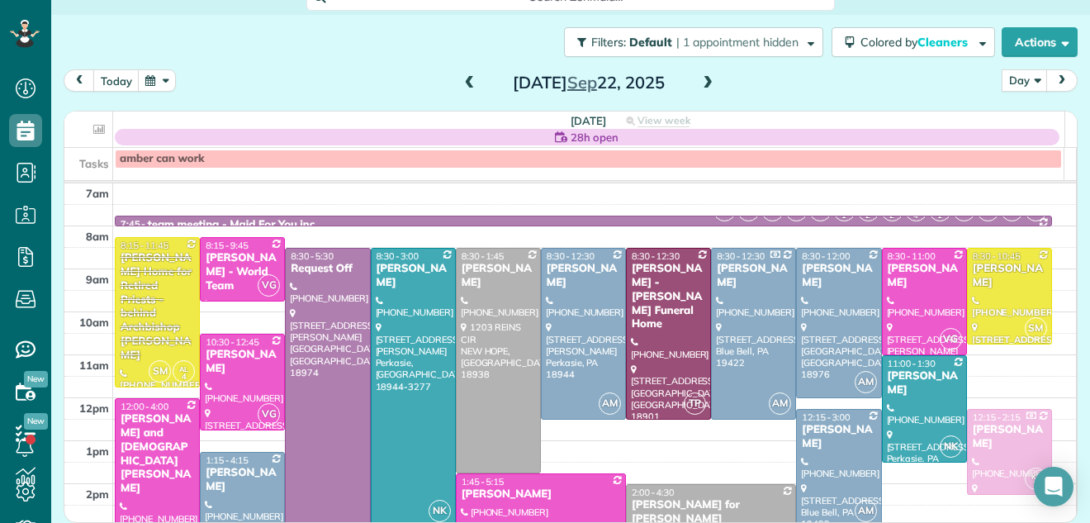
click at [462, 81] on span at bounding box center [470, 83] width 18 height 15
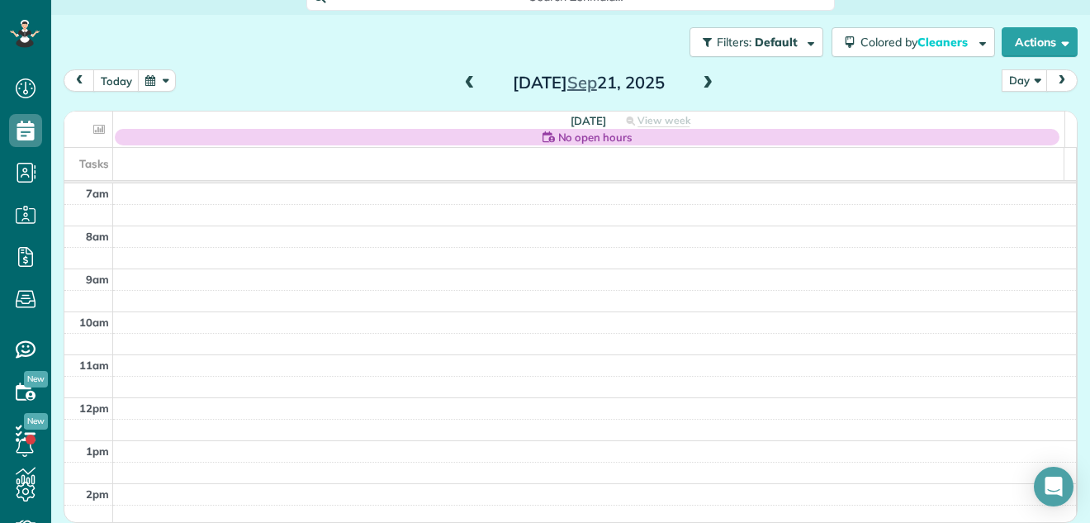
click at [462, 81] on span at bounding box center [470, 83] width 18 height 15
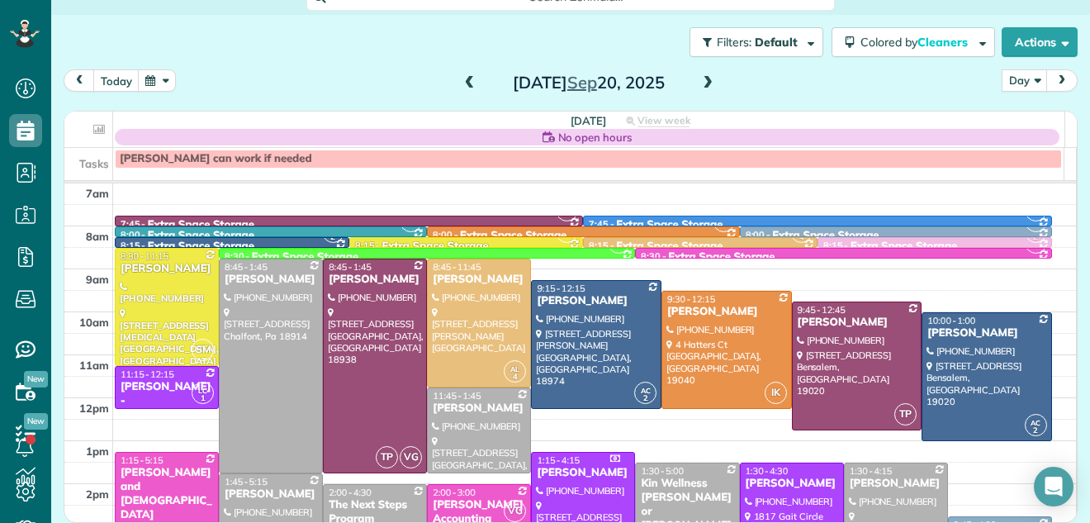
click at [462, 81] on span at bounding box center [470, 83] width 18 height 15
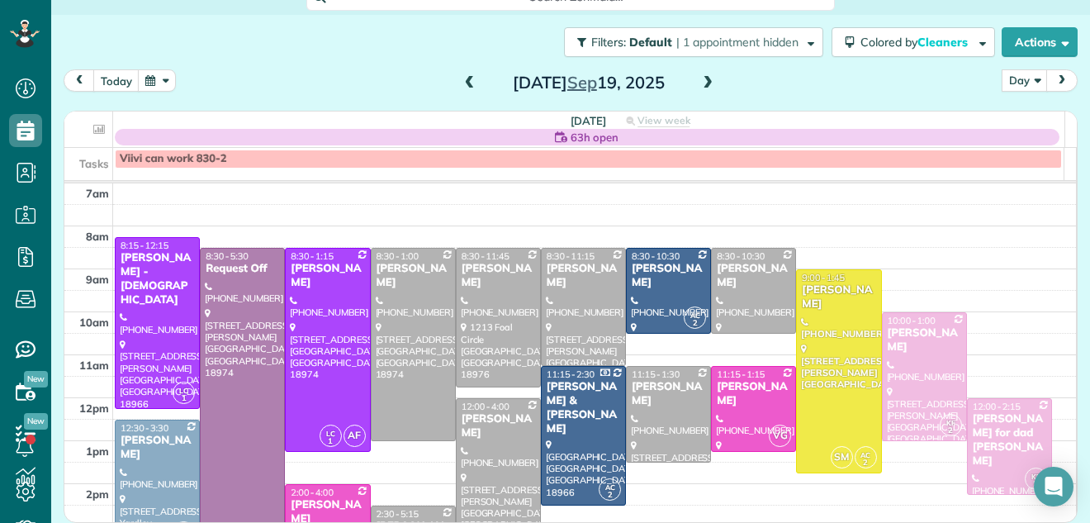
click at [462, 81] on span at bounding box center [470, 83] width 18 height 15
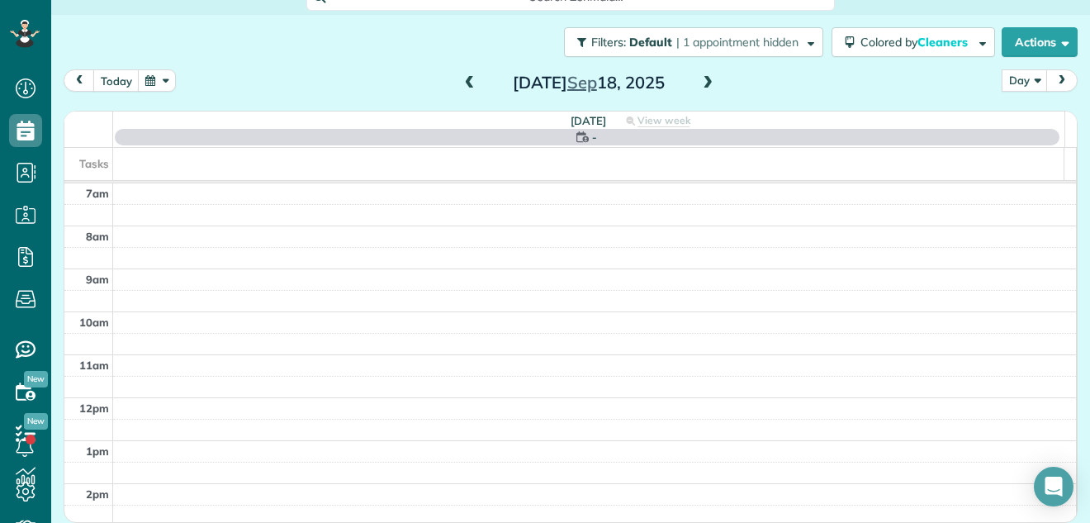
click at [462, 81] on span at bounding box center [470, 83] width 18 height 15
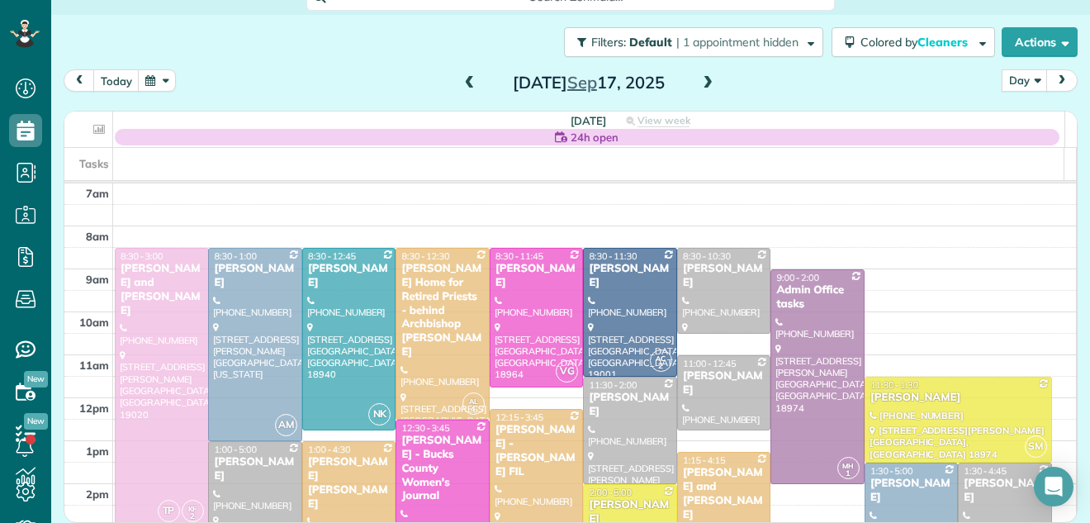
click at [462, 81] on span at bounding box center [470, 83] width 18 height 15
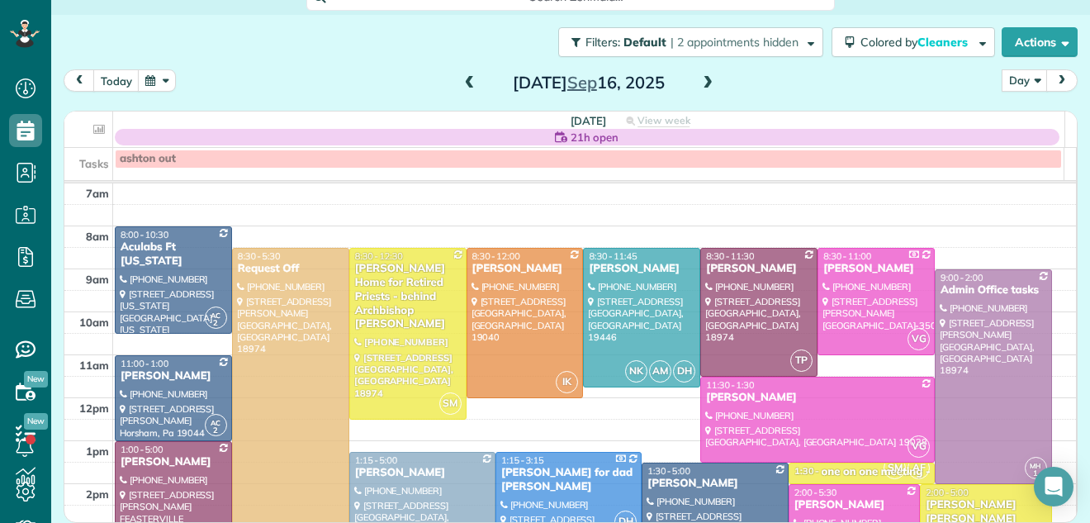
click at [462, 81] on span at bounding box center [470, 83] width 18 height 15
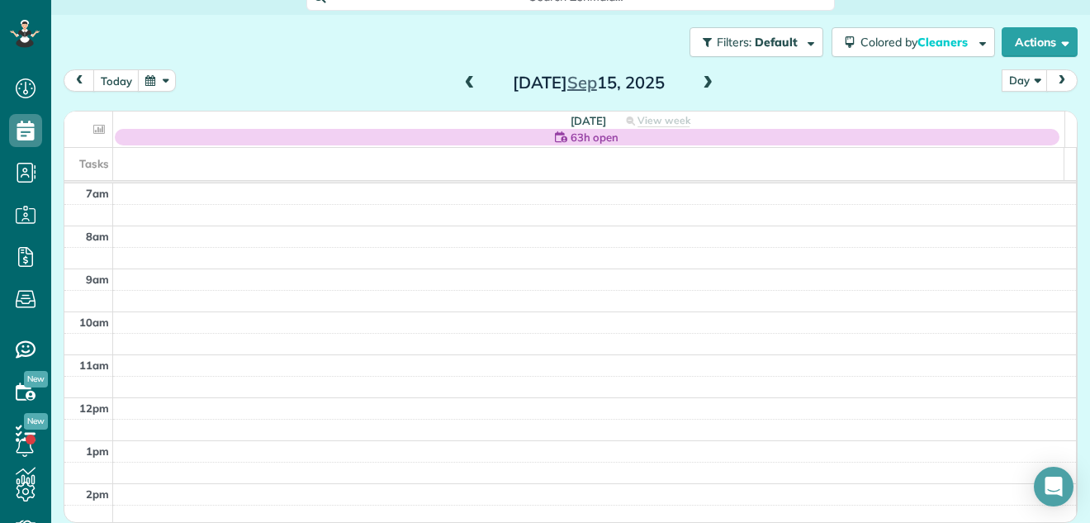
click at [701, 85] on span at bounding box center [708, 83] width 18 height 15
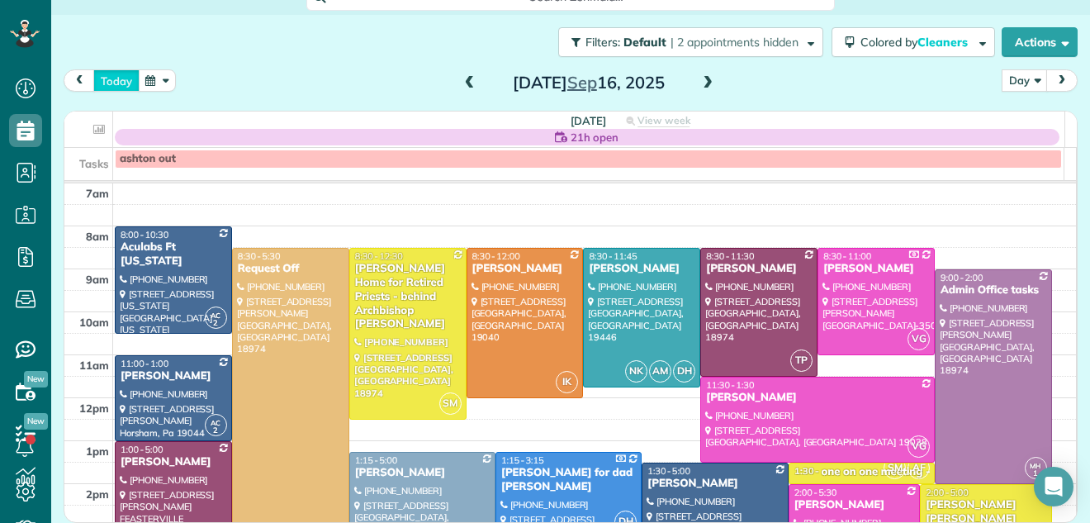
click at [116, 75] on button "today" at bounding box center [116, 80] width 46 height 22
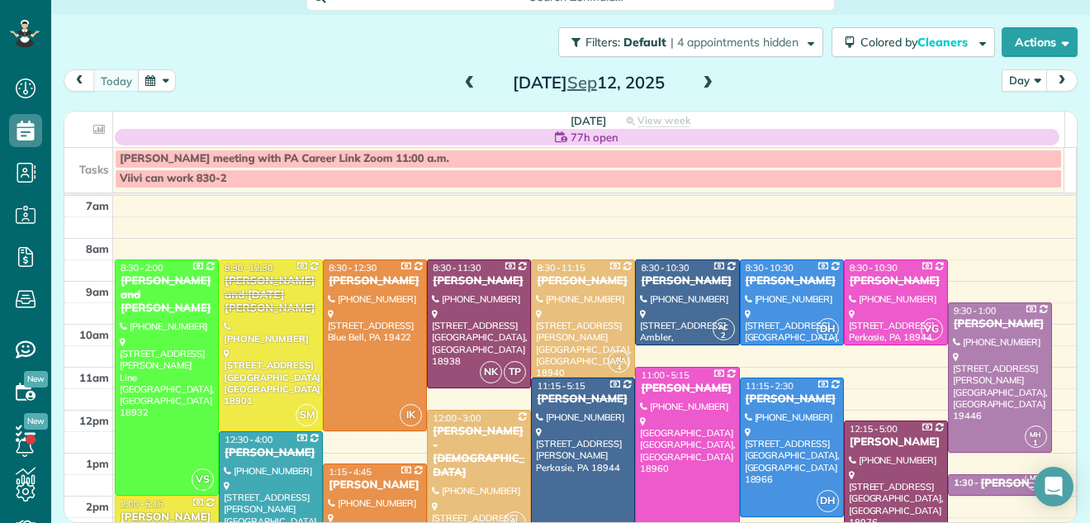
click at [461, 83] on span at bounding box center [470, 83] width 18 height 15
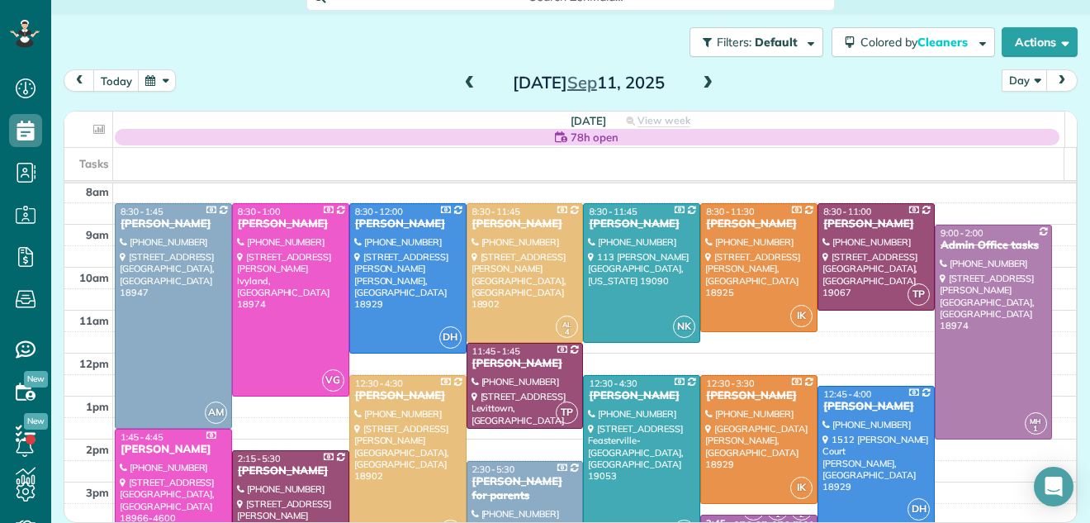
scroll to position [40, 0]
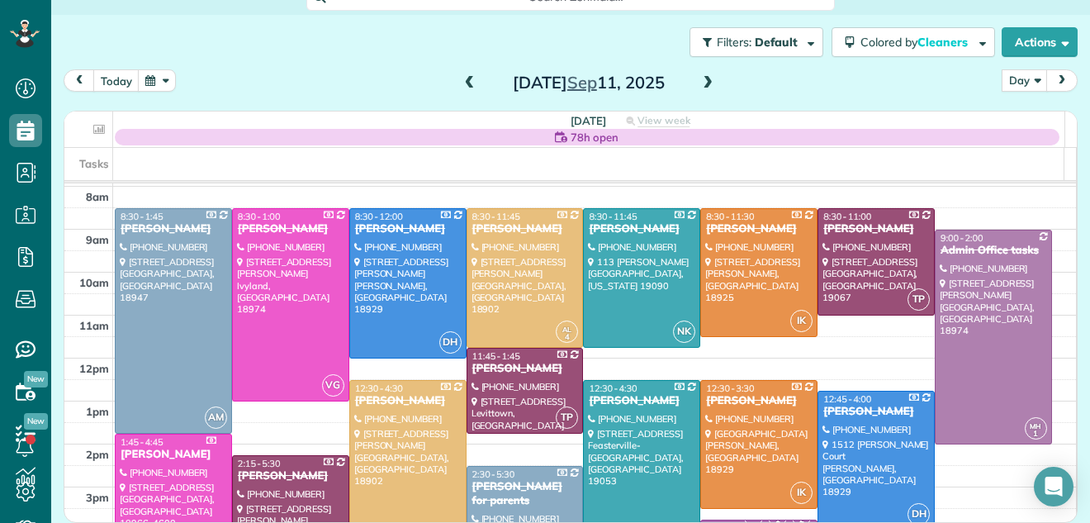
click at [823, 412] on div "[PERSON_NAME]" at bounding box center [876, 412] width 107 height 14
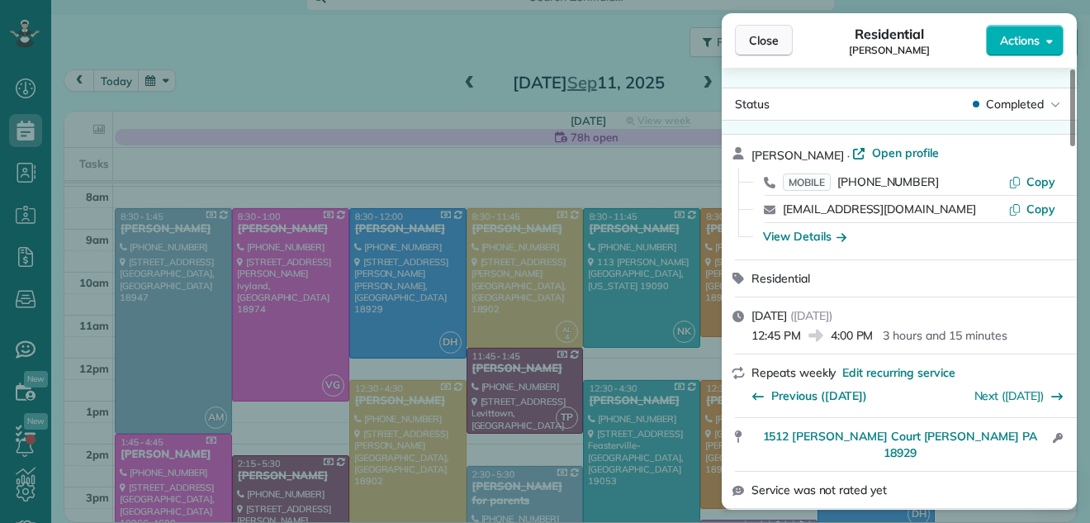
click at [751, 34] on span "Close" at bounding box center [764, 40] width 30 height 17
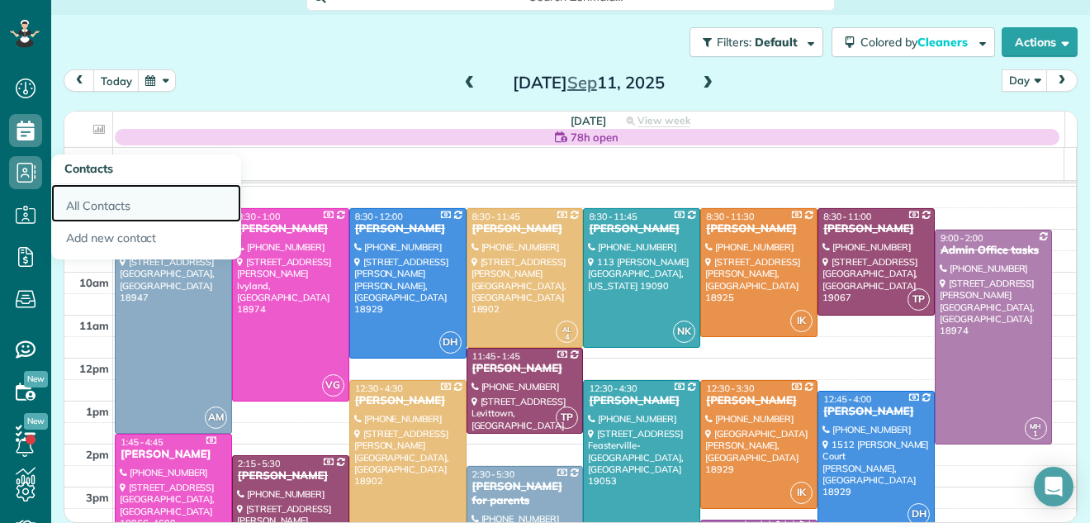
click at [97, 206] on link "All Contacts" at bounding box center [146, 203] width 190 height 38
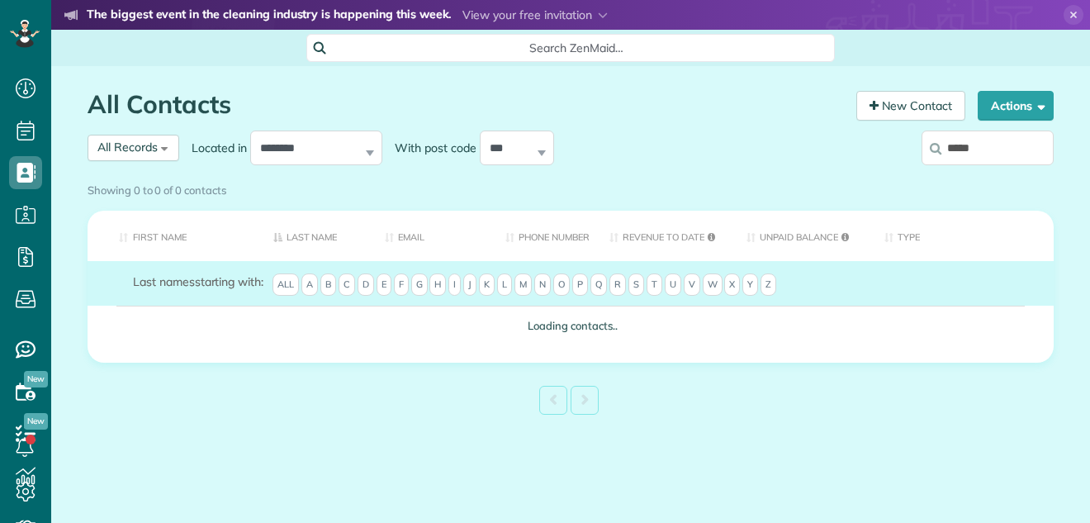
scroll to position [7, 7]
type input "******"
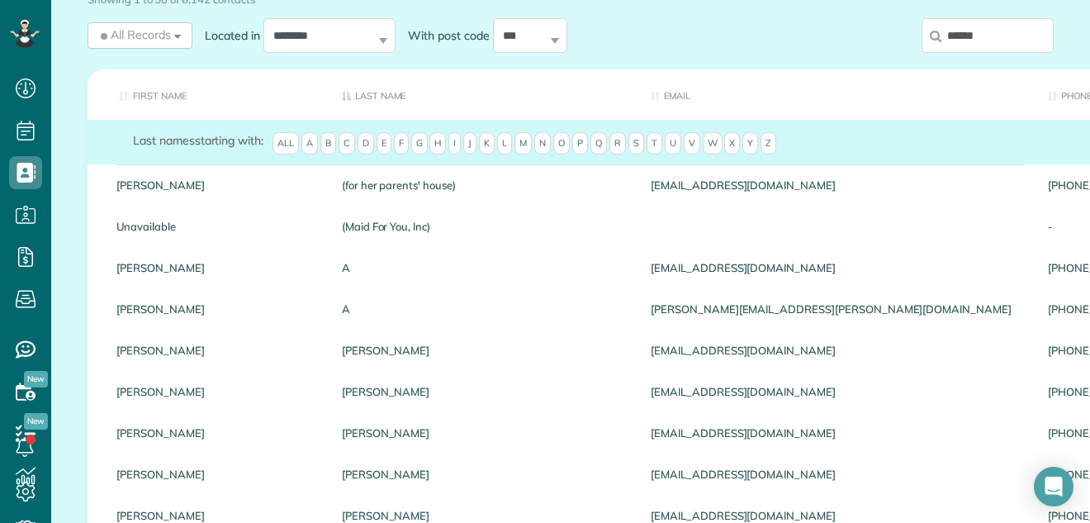
scroll to position [0, 0]
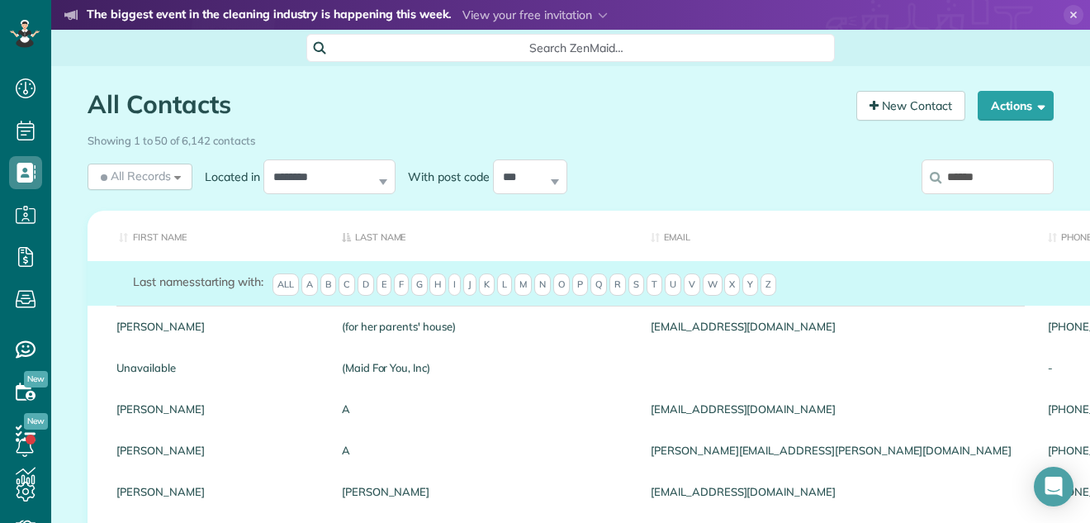
click at [999, 169] on input "******" at bounding box center [988, 176] width 132 height 35
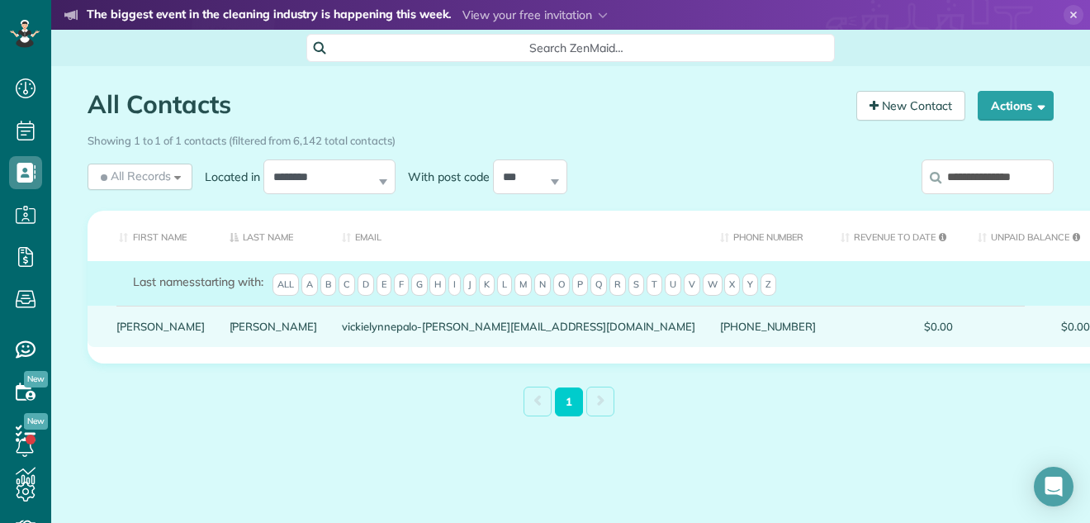
type input "**********"
click at [230, 332] on link "Sirianni" at bounding box center [274, 327] width 88 height 12
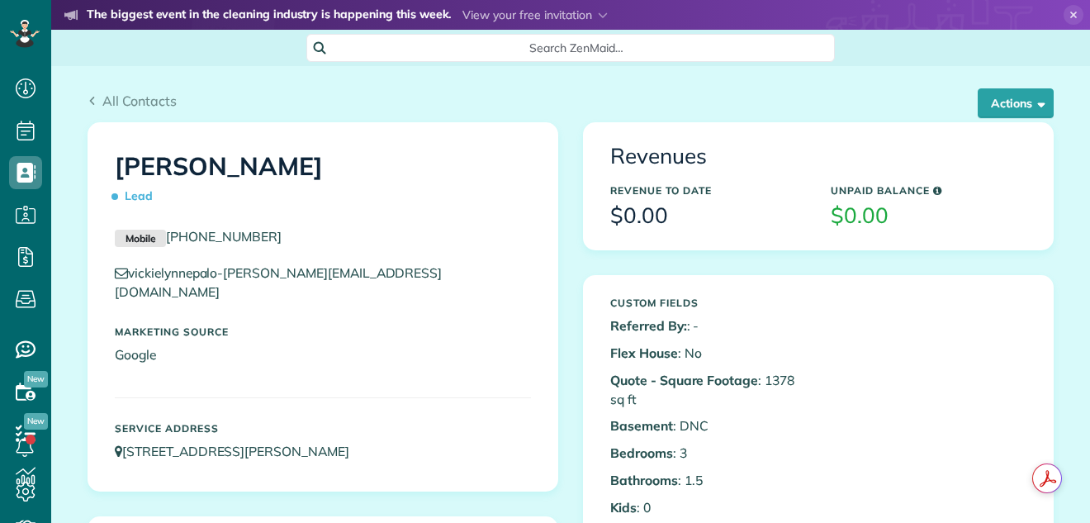
scroll to position [7, 7]
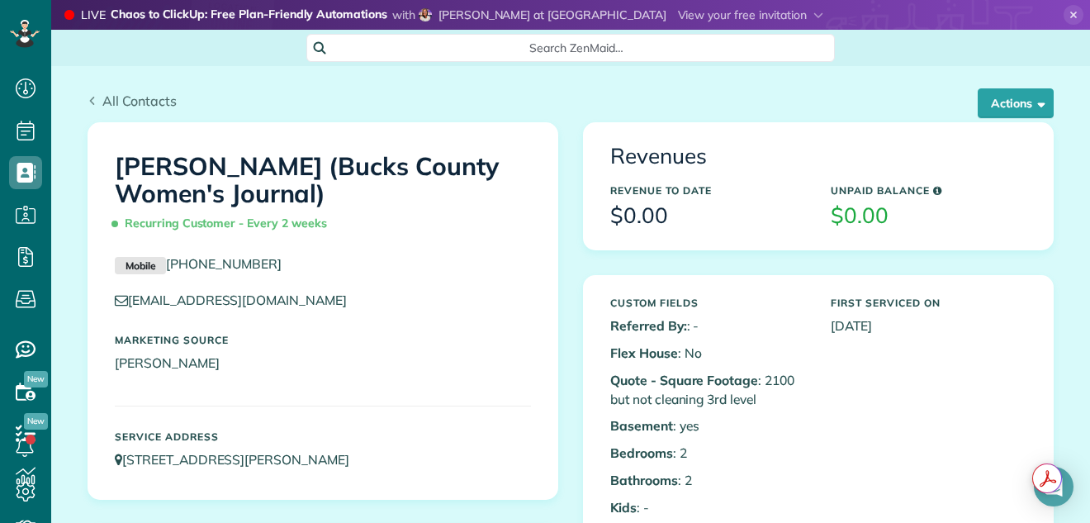
scroll to position [7, 7]
click at [90, 102] on use at bounding box center [92, 101] width 5 height 8
